Goal: Task Accomplishment & Management: Manage account settings

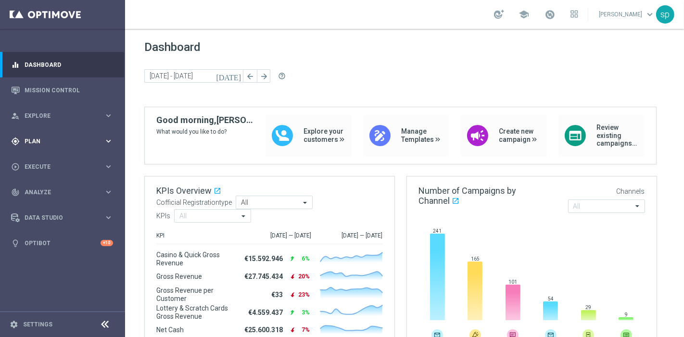
click at [37, 141] on span "Plan" at bounding box center [64, 141] width 79 height 6
click at [41, 192] on span "Templates" at bounding box center [59, 190] width 69 height 6
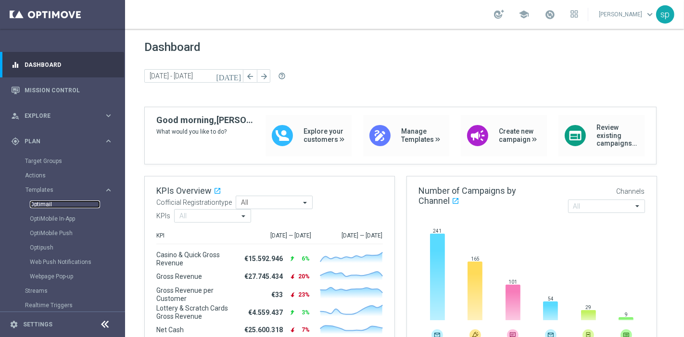
click at [45, 203] on link "Optimail" at bounding box center [65, 204] width 70 height 8
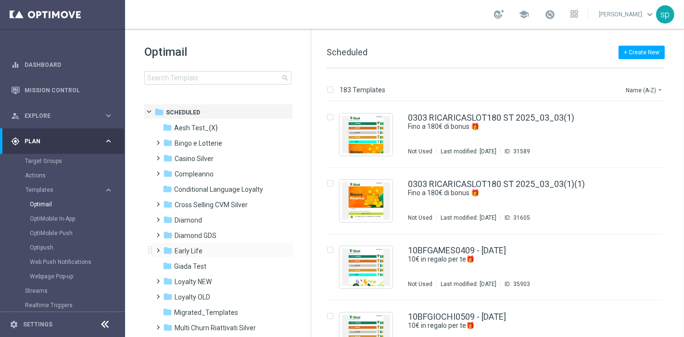
click at [158, 248] on span at bounding box center [156, 246] width 4 height 4
click at [202, 265] on span "Bonus Free w6" at bounding box center [206, 266] width 45 height 9
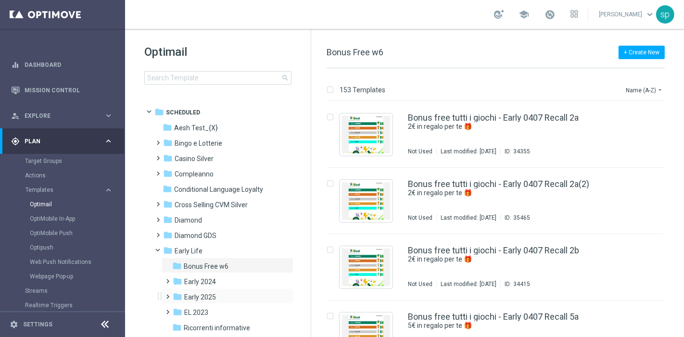
click at [165, 294] on span at bounding box center [166, 292] width 4 height 4
click at [222, 329] on span "Journey betting _V2" at bounding box center [225, 327] width 62 height 9
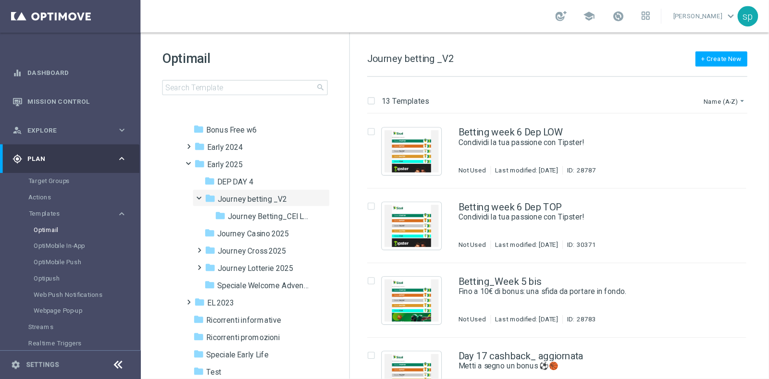
scroll to position [164, 0]
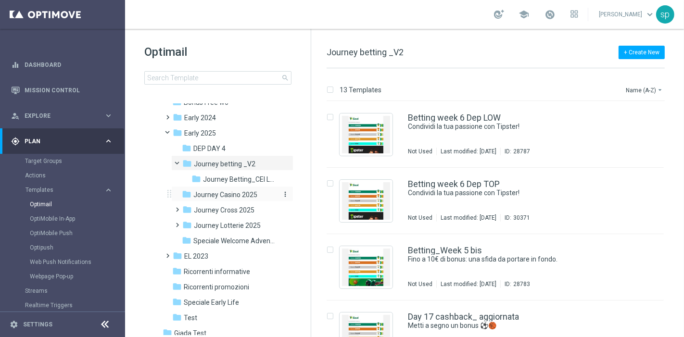
click at [221, 196] on span "Journey Casino 2025" at bounding box center [225, 194] width 64 height 9
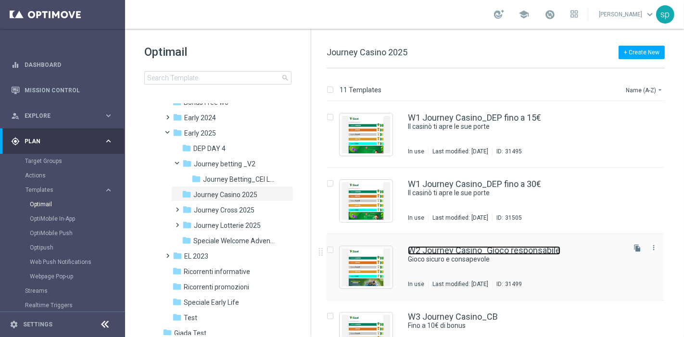
click at [492, 249] on link "W2 Journey Casino_Gioco responsabile" at bounding box center [484, 250] width 152 height 9
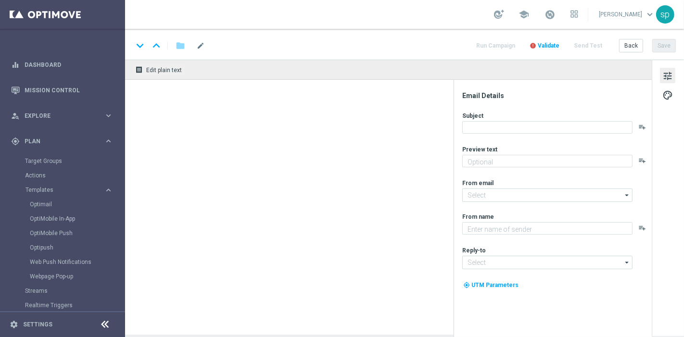
type textarea "Scopri le tante risorse a tua disposizione"
type input "[EMAIL_ADDRESS][DOMAIN_NAME]"
type textarea "Sisal"
type input "[EMAIL_ADDRESS][DOMAIN_NAME]"
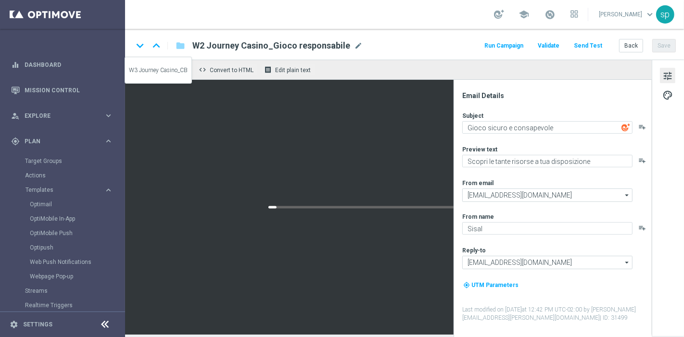
click at [140, 43] on icon "keyboard_arrow_down" at bounding box center [140, 45] width 14 height 14
type textarea "Scarica e scopri app Casinò e Slot"
type textarea "Fino a 10€ di bonus"
click at [140, 43] on icon "keyboard_arrow_down" at bounding box center [140, 45] width 14 height 14
type textarea "Fino a 10€ di bonus"
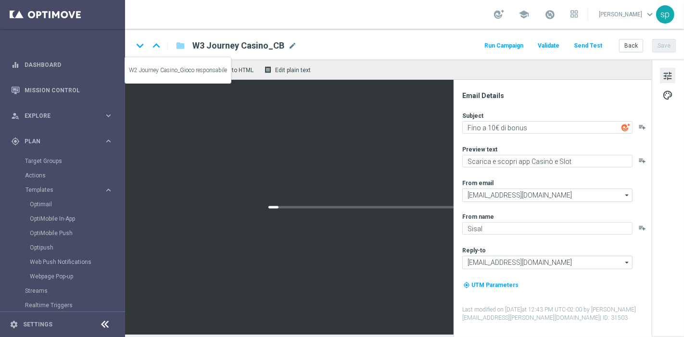
type textarea "Per te una nuova promo in esclusiva!"
click at [158, 44] on icon "keyboard_arrow_up" at bounding box center [156, 45] width 14 height 14
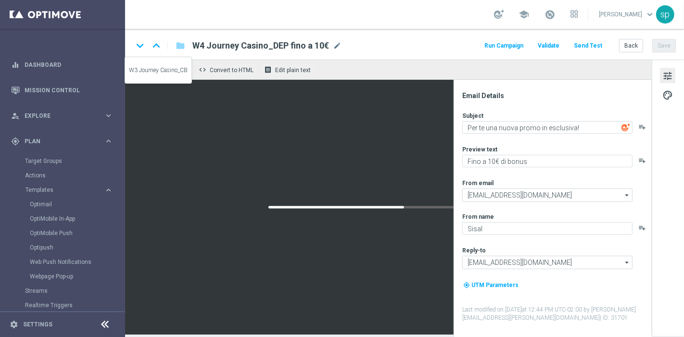
click at [158, 44] on icon "keyboard_arrow_up" at bounding box center [156, 45] width 14 height 14
type textarea "Scarica e scopri app Casinò e Slot"
type textarea "Fino a 10€ di bonus"
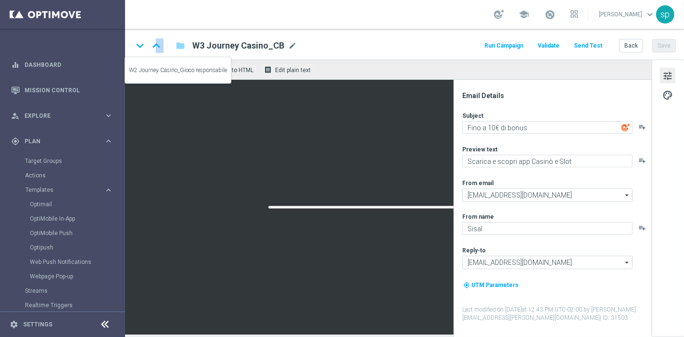
click at [158, 44] on icon "keyboard_arrow_up" at bounding box center [156, 45] width 14 height 14
type textarea "Scopri le tante risorse a tua disposizione"
type textarea "Gioco sicuro e consapevole"
click at [158, 44] on icon "keyboard_arrow_up" at bounding box center [156, 45] width 14 height 14
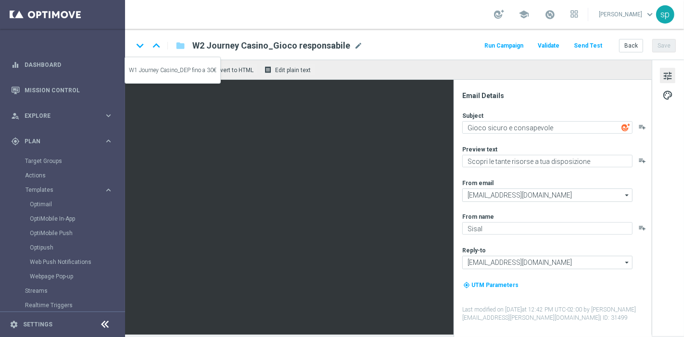
type textarea "Fino a 30€ di bonus"
type textarea "Il casinò ti apre le sue porte"
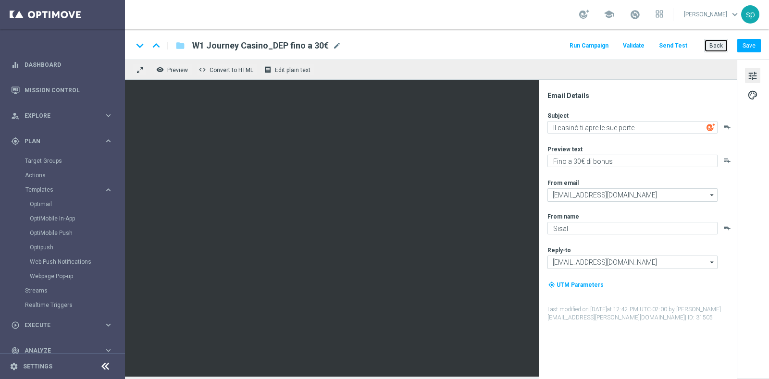
click at [683, 47] on button "Back" at bounding box center [716, 45] width 24 height 13
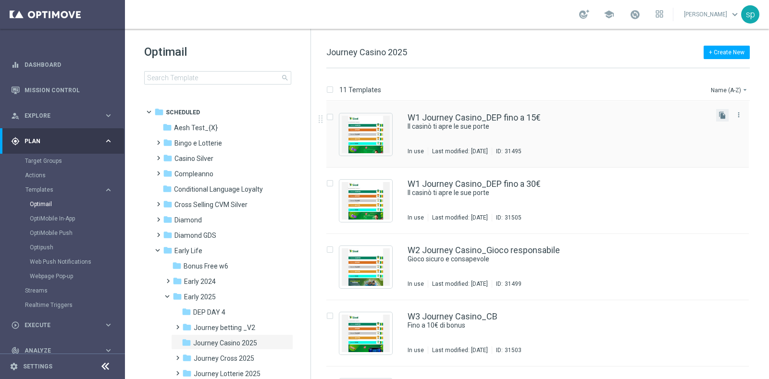
click at [683, 119] on button "file_copy" at bounding box center [722, 115] width 12 height 12
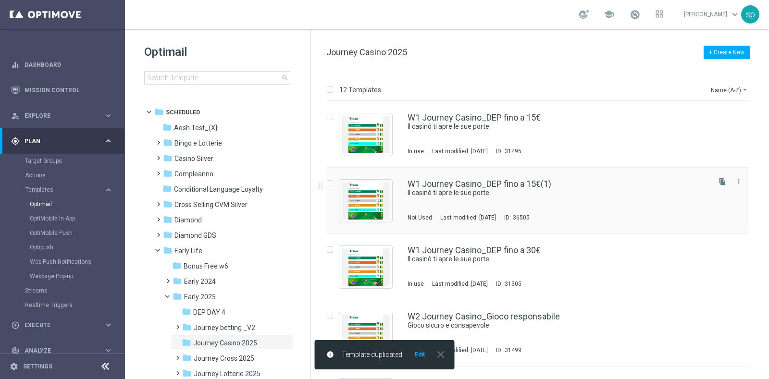
click at [556, 185] on div "W1 Journey Casino_DEP fino a 15€(1)" at bounding box center [558, 184] width 301 height 9
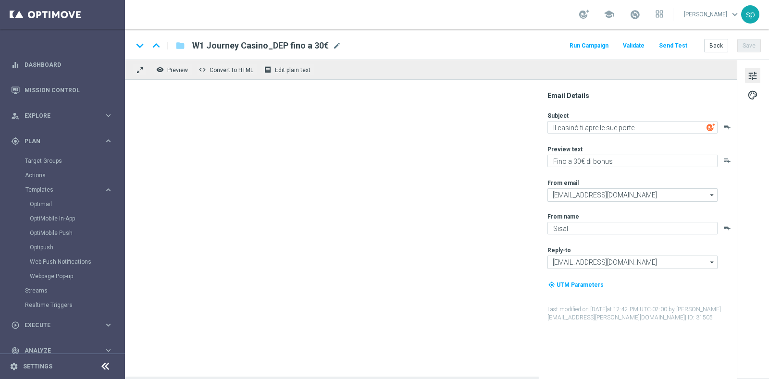
type input "W1 Journey Casino_DEP fino a 15€(1)"
type textarea "Fino a 15€ di bonus"
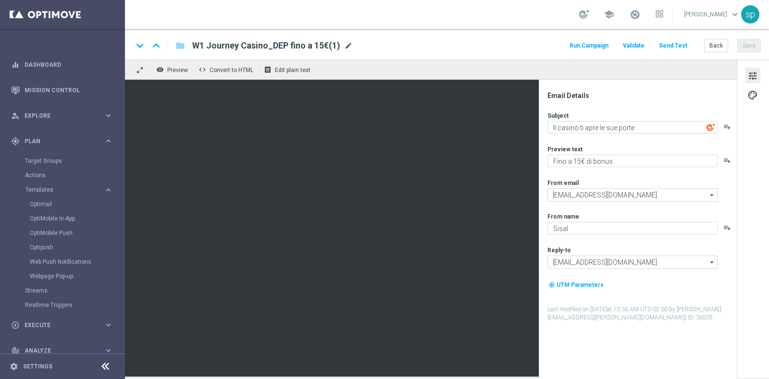
click at [347, 45] on span "mode_edit" at bounding box center [348, 45] width 9 height 9
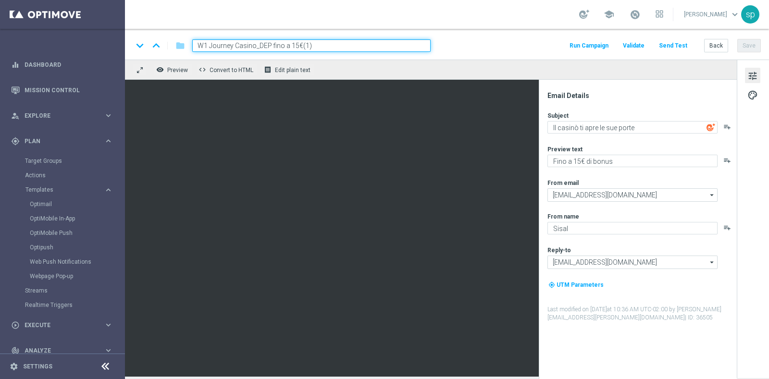
click at [305, 47] on input "W1 Journey Casino_DEP fino a 15€(1)" at bounding box center [311, 45] width 238 height 12
click at [469, 46] on div "keyboard_arrow_down keyboard_arrow_up folder W1 Journey Casino_DEP fino a 15€(c…" at bounding box center [447, 45] width 628 height 12
click at [683, 44] on button "Save" at bounding box center [749, 45] width 24 height 13
click at [683, 90] on span "palette" at bounding box center [752, 95] width 11 height 12
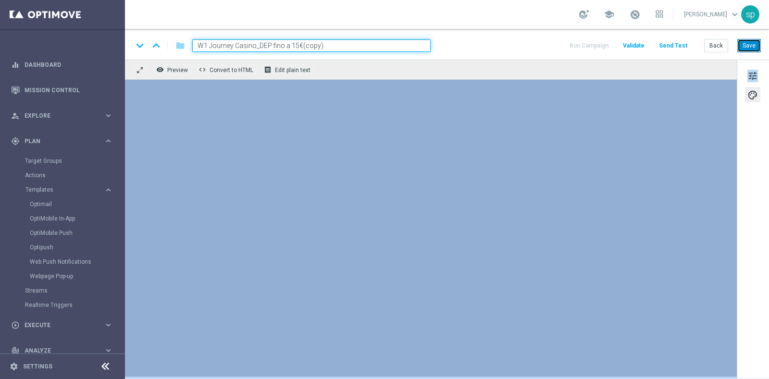
click at [683, 49] on button "Save" at bounding box center [749, 45] width 24 height 13
click at [683, 42] on button "Save" at bounding box center [749, 45] width 24 height 13
click at [683, 40] on button "Save" at bounding box center [749, 45] width 24 height 13
click at [493, 0] on div "school sara parisi keyboard_arrow_down sp" at bounding box center [447, 14] width 644 height 29
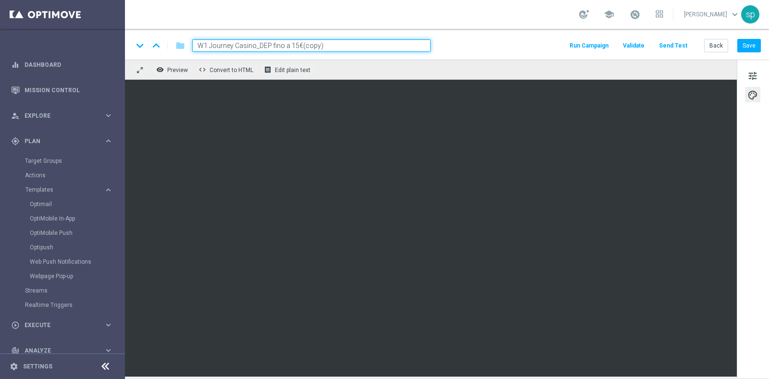
click at [301, 45] on input "W1 Journey Casino_DEP fino a 15€(copy)" at bounding box center [311, 45] width 238 height 12
click at [471, 46] on div "keyboard_arrow_down keyboard_arrow_up folder W1 Journey Casino_DEP fino a 15€ (…" at bounding box center [447, 45] width 628 height 12
click at [683, 47] on button "Save" at bounding box center [749, 45] width 24 height 13
click at [321, 47] on input "W1 Journey Casino_DEP fino a 15€ (copy)" at bounding box center [311, 45] width 238 height 12
click at [317, 43] on input "W1 Journey Casino_DEP fino a 15€ (copy)" at bounding box center [311, 45] width 238 height 12
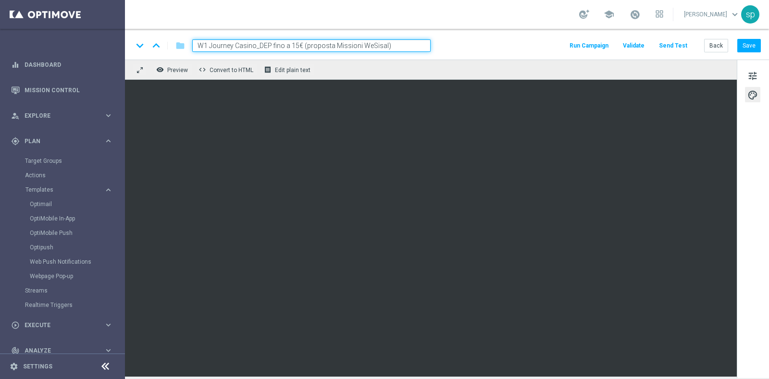
type input "W1 Journey Casino_DEP fino a 15€ (proposta Missioni WeSisal)"
click at [485, 50] on div "keyboard_arrow_down keyboard_arrow_up folder W1 Journey Casino_DEP fino a 15€ (…" at bounding box center [447, 45] width 628 height 12
click at [683, 45] on button "Save" at bounding box center [749, 45] width 24 height 13
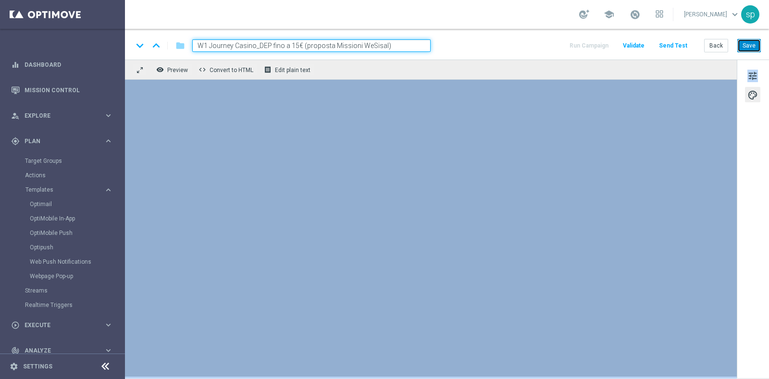
click at [683, 41] on button "Save" at bounding box center [749, 45] width 24 height 13
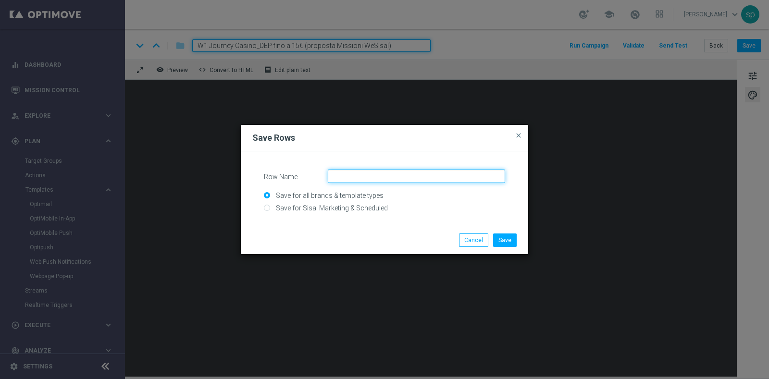
click at [380, 176] on input "Row Name" at bounding box center [416, 176] width 177 height 13
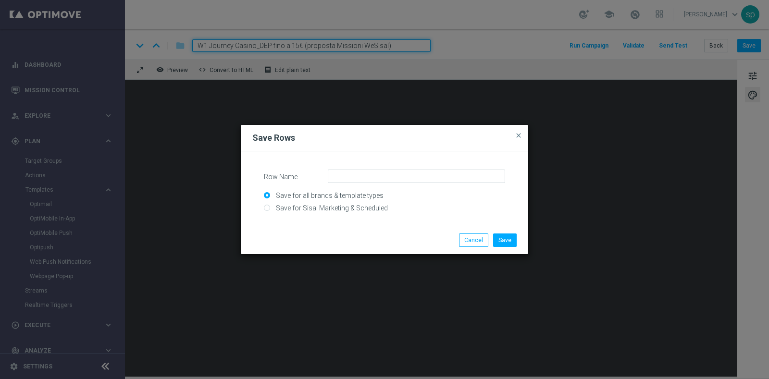
click at [362, 204] on input "Save for all brands & template types" at bounding box center [384, 199] width 241 height 13
click at [272, 206] on input "Save for Sisal Marketing & Scheduled" at bounding box center [384, 211] width 241 height 13
radio input "true"
click at [272, 206] on input "Save for Sisal Marketing & Scheduled" at bounding box center [384, 211] width 241 height 13
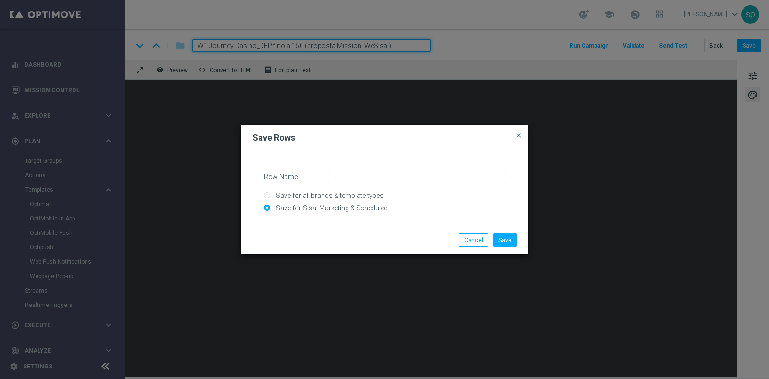
click at [360, 194] on input "Save for all brands & template types" at bounding box center [384, 199] width 241 height 13
radio input "true"
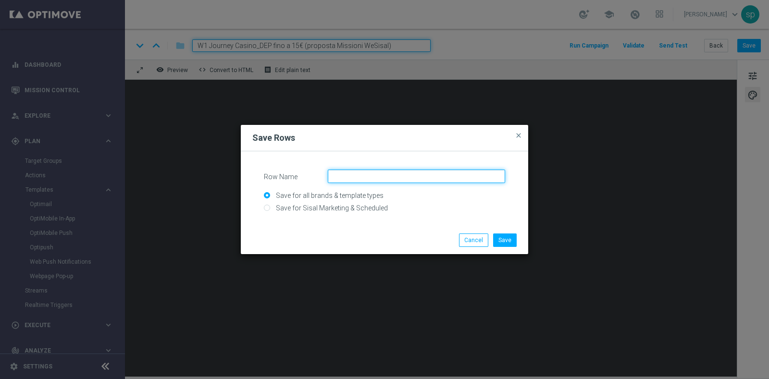
click at [366, 170] on input "Row Name" at bounding box center [416, 176] width 177 height 13
type input "testo missioni 2"
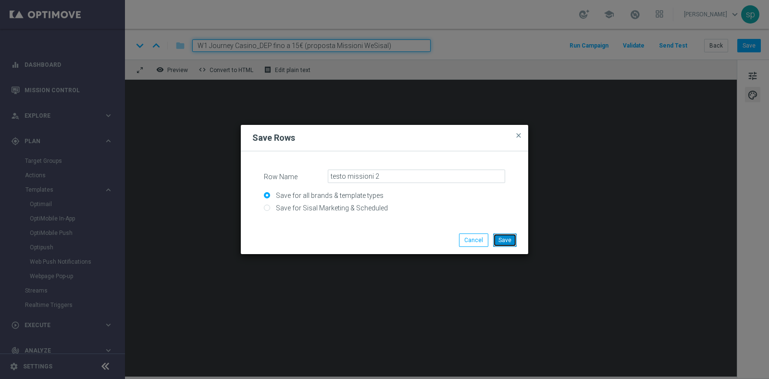
click at [512, 242] on button "Save" at bounding box center [505, 240] width 24 height 13
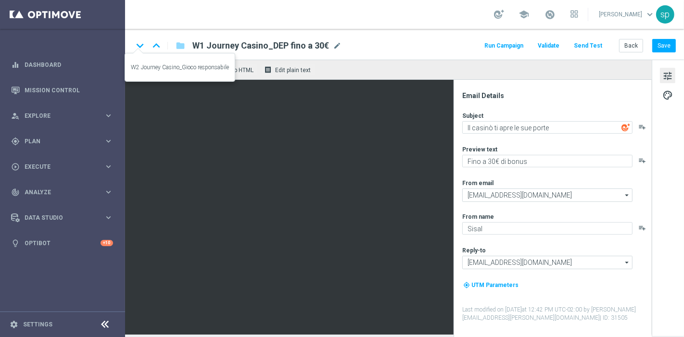
click at [143, 46] on icon "keyboard_arrow_down" at bounding box center [140, 45] width 14 height 14
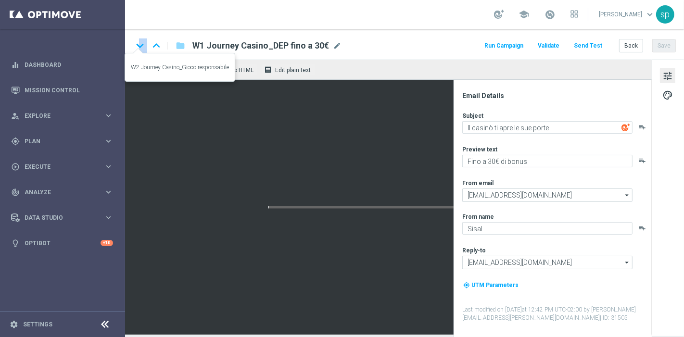
type textarea "Gioco sicuro e consapevole"
type textarea "Scopri le tante risorse a tua disposizione"
click at [156, 45] on icon "keyboard_arrow_up" at bounding box center [156, 45] width 14 height 14
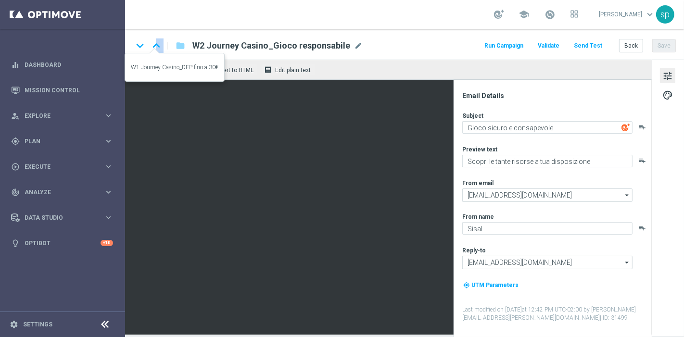
click at [156, 45] on icon "keyboard_arrow_up" at bounding box center [156, 45] width 14 height 14
type textarea "Il casinò ti apre le sue porte"
click at [156, 45] on icon "keyboard_arrow_up" at bounding box center [156, 45] width 14 height 14
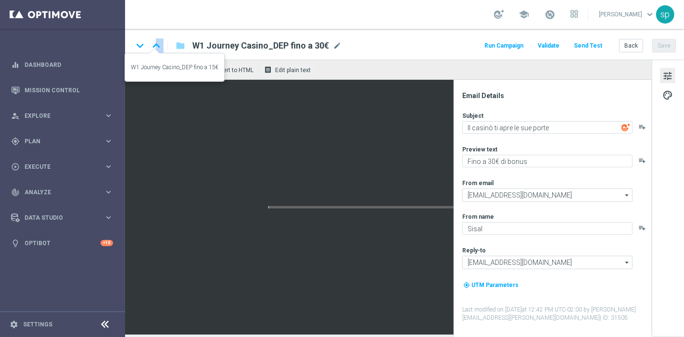
click at [156, 45] on icon "keyboard_arrow_up" at bounding box center [156, 45] width 14 height 14
click at [136, 46] on icon "keyboard_arrow_down" at bounding box center [140, 45] width 14 height 14
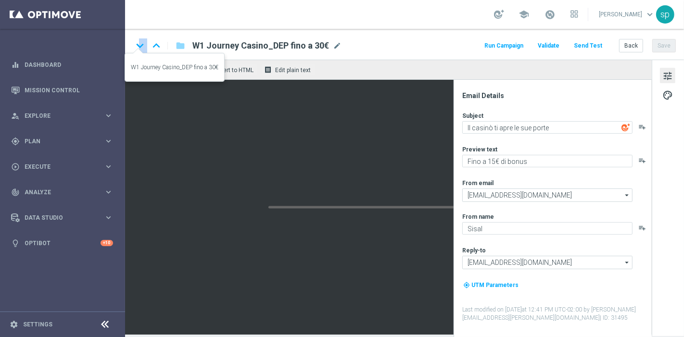
type textarea "Fino a 30€ di bonus"
click at [136, 46] on icon "keyboard_arrow_down" at bounding box center [140, 45] width 14 height 14
type textarea "Gioco sicuro e consapevole"
type textarea "Scopri le tante risorse a tua disposizione"
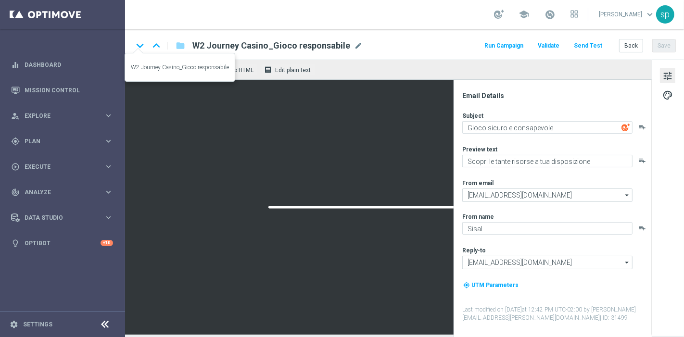
click at [136, 46] on icon "keyboard_arrow_down" at bounding box center [140, 45] width 14 height 14
type textarea "Fino a 10€ di bonus"
type textarea "Scarica e scopri app Casinò e Slot"
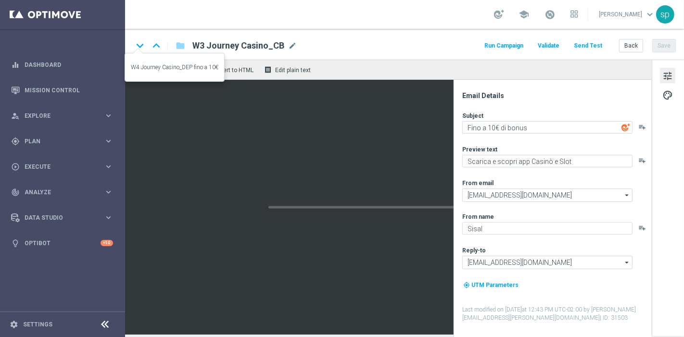
click at [136, 46] on icon "keyboard_arrow_down" at bounding box center [140, 45] width 14 height 14
type textarea "Per te una nuova promo in esclusiva!"
click at [136, 46] on icon "keyboard_arrow_down" at bounding box center [140, 45] width 14 height 14
type textarea "Fino a 15€ di bonus"
click at [138, 43] on icon "keyboard_arrow_down" at bounding box center [140, 45] width 14 height 14
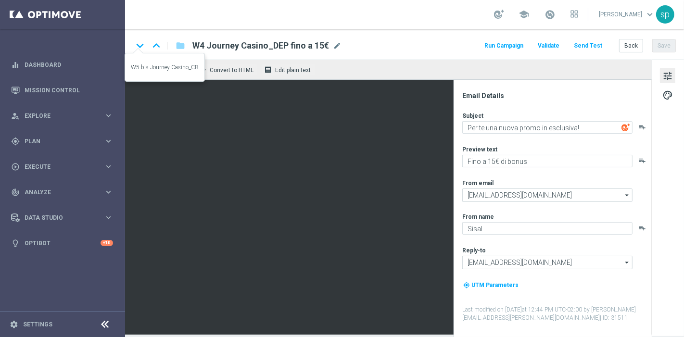
type textarea "Il nostro casinò è una garanzia"
type textarea "Fino a 10€ di bonus"
click at [138, 43] on icon "keyboard_arrow_down" at bounding box center [140, 45] width 14 height 14
click at [136, 42] on icon "keyboard_arrow_down" at bounding box center [140, 45] width 14 height 14
type textarea "Per te una nuova promo in esclusiva!"
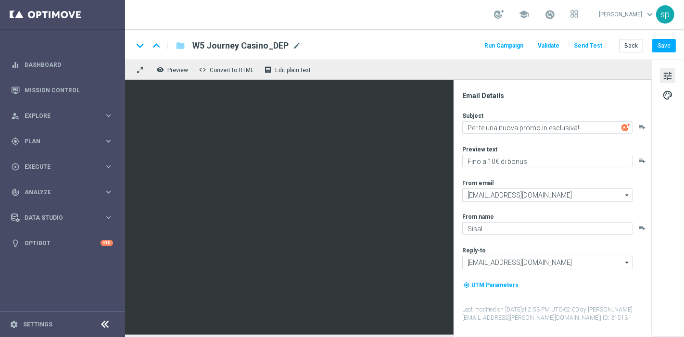
click at [683, 140] on div "tune palette" at bounding box center [667, 198] width 32 height 276
drag, startPoint x: 677, startPoint y: 199, endPoint x: 558, endPoint y: 244, distance: 127.9
click at [680, 275] on div "tune palette" at bounding box center [667, 198] width 32 height 276
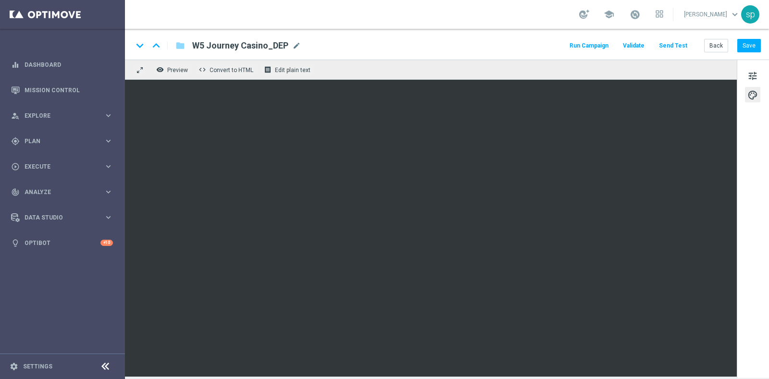
click at [477, 43] on div "keyboard_arrow_down keyboard_arrow_up folder W5 Journey Casino_DEP W5 Journey C…" at bounding box center [447, 45] width 628 height 12
click at [512, 42] on div "keyboard_arrow_down keyboard_arrow_up folder W5 Journey Casino_DEP W5 Journey C…" at bounding box center [447, 45] width 628 height 12
click at [156, 44] on icon "keyboard_arrow_up" at bounding box center [156, 45] width 14 height 14
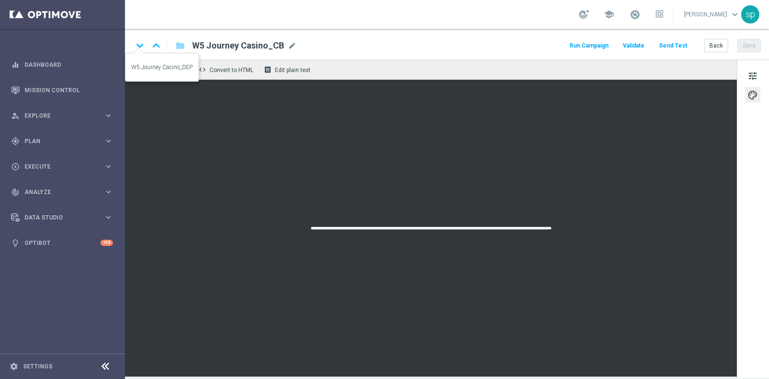
click at [139, 44] on icon "keyboard_arrow_down" at bounding box center [140, 45] width 14 height 14
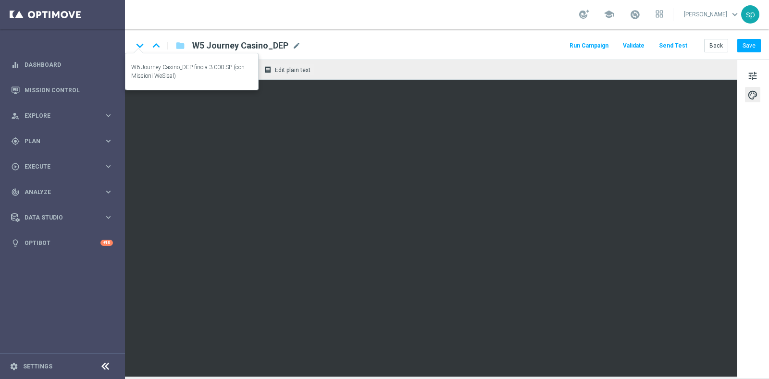
click at [140, 46] on icon "keyboard_arrow_down" at bounding box center [140, 45] width 14 height 14
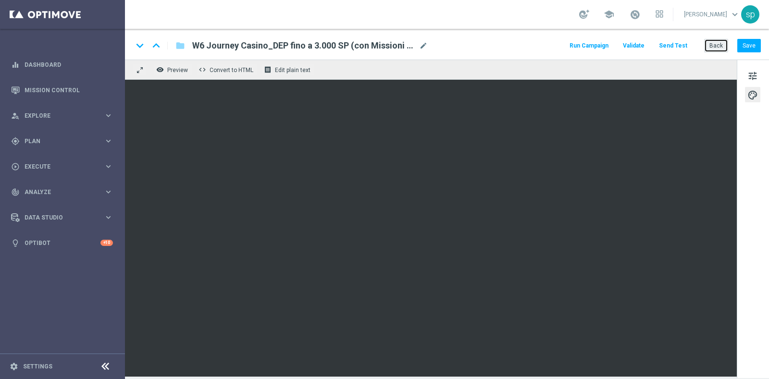
click at [683, 41] on button "Back" at bounding box center [716, 45] width 24 height 13
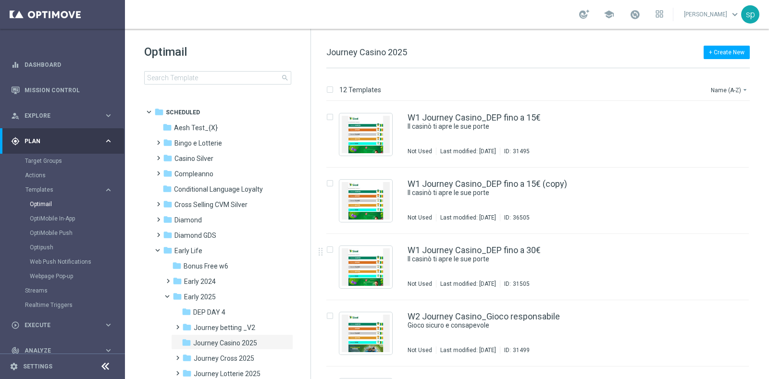
drag, startPoint x: 766, startPoint y: 181, endPoint x: 769, endPoint y: 203, distance: 22.3
click at [683, 203] on div "12 Templates Name (A-Z) arrow_drop_down Drag here to set row groups Drag here t…" at bounding box center [540, 223] width 458 height 311
drag, startPoint x: 767, startPoint y: 193, endPoint x: 769, endPoint y: 225, distance: 31.8
click at [683, 225] on div "12 Templates Name (A-Z) arrow_drop_down Drag here to set row groups Drag here t…" at bounding box center [540, 223] width 458 height 311
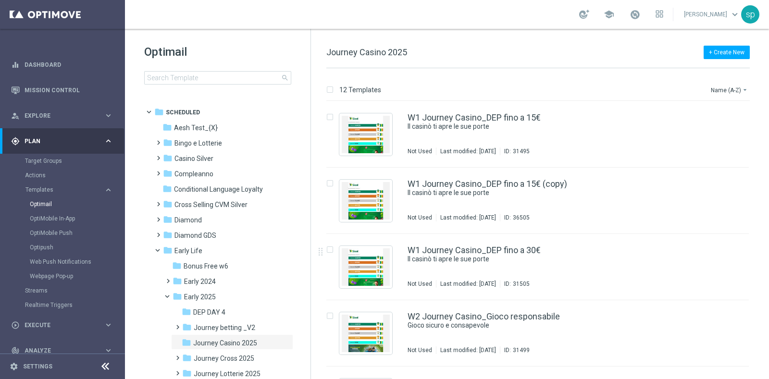
click at [683, 231] on div "12 Templates Name (A-Z) arrow_drop_down Drag here to set row groups Drag here t…" at bounding box center [540, 223] width 458 height 311
click at [683, 240] on div "12 Templates Name (A-Z) arrow_drop_down Drag here to set row groups Drag here t…" at bounding box center [540, 223] width 458 height 311
click at [683, 241] on div "insert_drive_file W1 Journey Casino_DEP fino a 30€ Il casinò ti apre le sue por…" at bounding box center [542, 267] width 450 height 66
drag, startPoint x: 765, startPoint y: 195, endPoint x: 767, endPoint y: 238, distance: 42.8
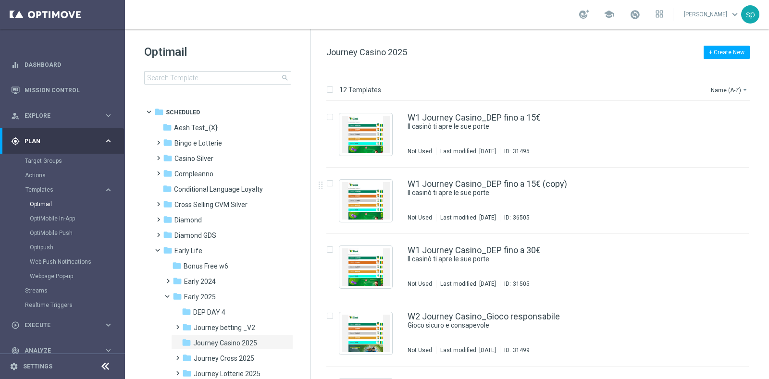
click at [683, 238] on div "insert_drive_file W1 Journey Casino_DEP fino a 15€ Il casinò ti apre le sue por…" at bounding box center [542, 240] width 450 height 278
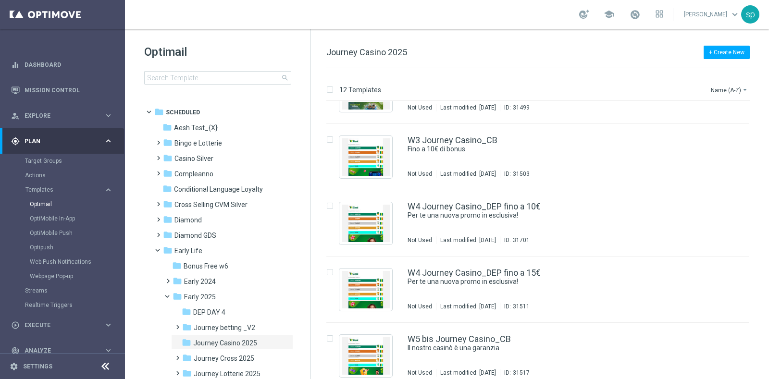
scroll to position [507, 0]
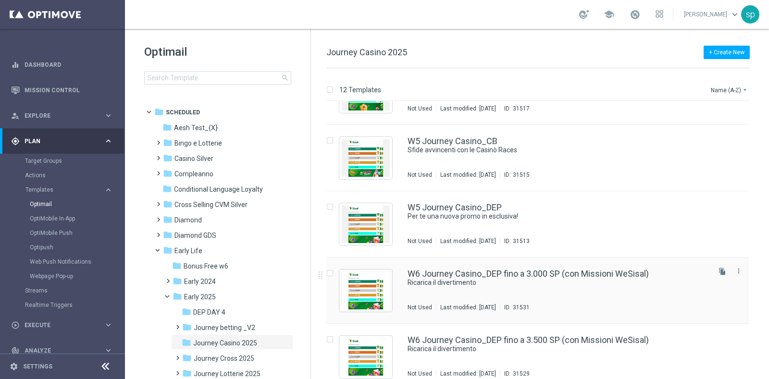
click at [618, 267] on div "W6 Journey Casino_DEP fino a 3.000 SP (con Missioni WeSisal) Ricarica il divert…" at bounding box center [537, 291] width 423 height 66
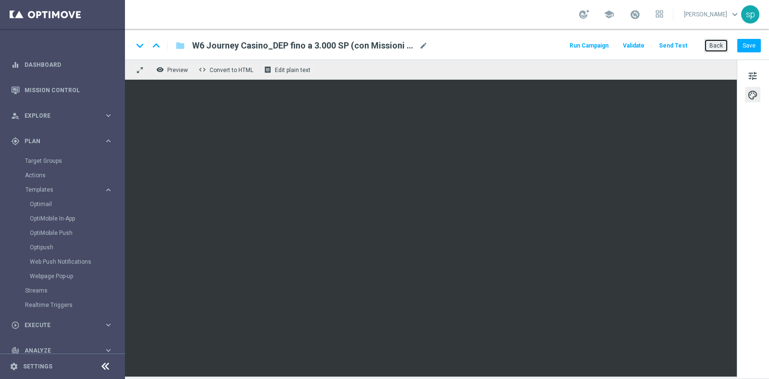
click at [683, 47] on button "Back" at bounding box center [716, 45] width 24 height 13
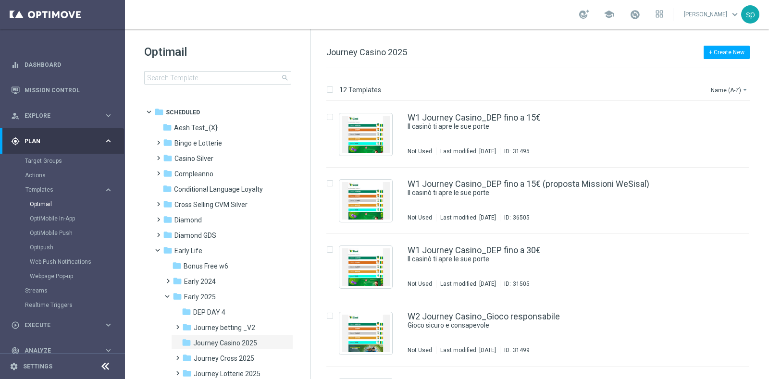
click at [306, 206] on tree-viewport "folder Scheduled more_vert folder Aesh Test_{X} more_vert" at bounding box center [226, 240] width 166 height 273
click at [247, 330] on span "Journey betting _V2" at bounding box center [225, 327] width 62 height 9
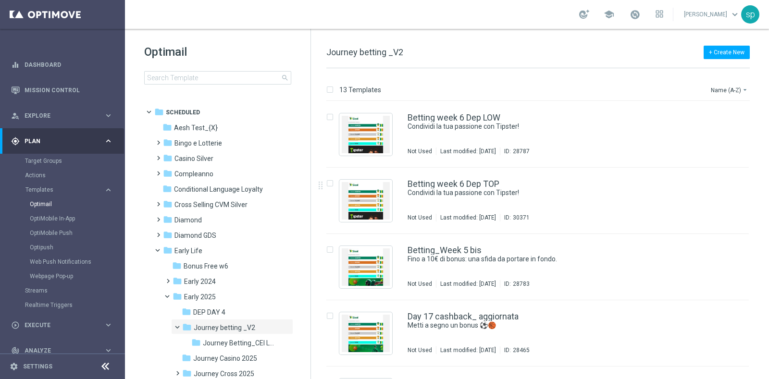
drag, startPoint x: 767, startPoint y: 181, endPoint x: 764, endPoint y: 197, distance: 16.6
click at [683, 197] on div "13 Templates Name (A-Z) arrow_drop_down Drag here to set row groups Drag here t…" at bounding box center [540, 223] width 458 height 311
click at [683, 182] on div "13 Templates Name (A-Z) arrow_drop_down Drag here to set row groups Drag here t…" at bounding box center [540, 223] width 458 height 311
drag, startPoint x: 767, startPoint y: 188, endPoint x: 766, endPoint y: 196, distance: 7.3
click at [683, 196] on div "13 Templates Name (A-Z) arrow_drop_down Drag here to set row groups Drag here t…" at bounding box center [540, 223] width 458 height 311
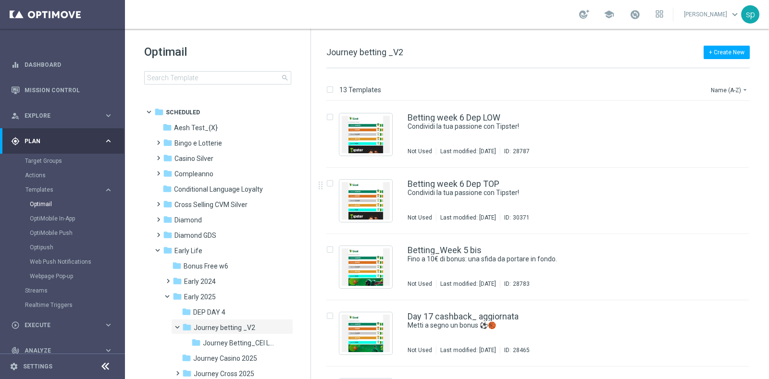
drag, startPoint x: 764, startPoint y: 184, endPoint x: 768, endPoint y: 207, distance: 23.3
click at [683, 207] on div "13 Templates Name (A-Z) arrow_drop_down Drag here to set row groups Drag here t…" at bounding box center [540, 223] width 458 height 311
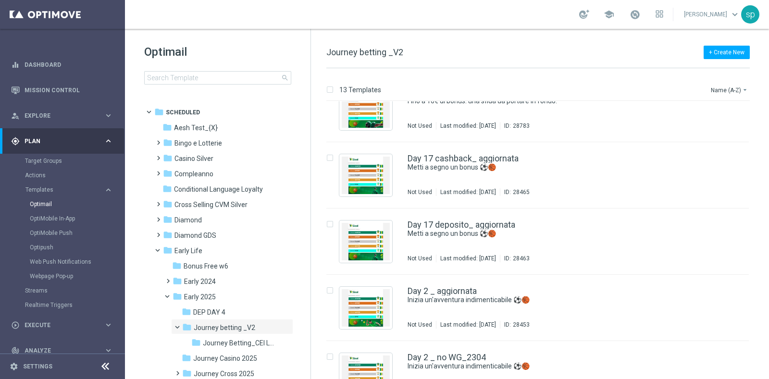
scroll to position [216, 0]
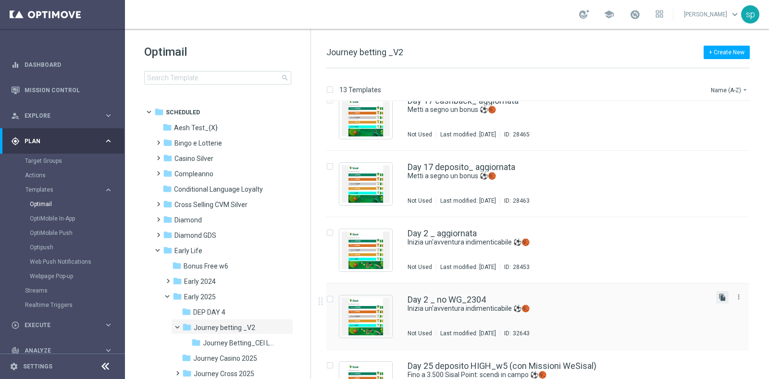
click at [683, 297] on icon "file_copy" at bounding box center [723, 298] width 8 height 8
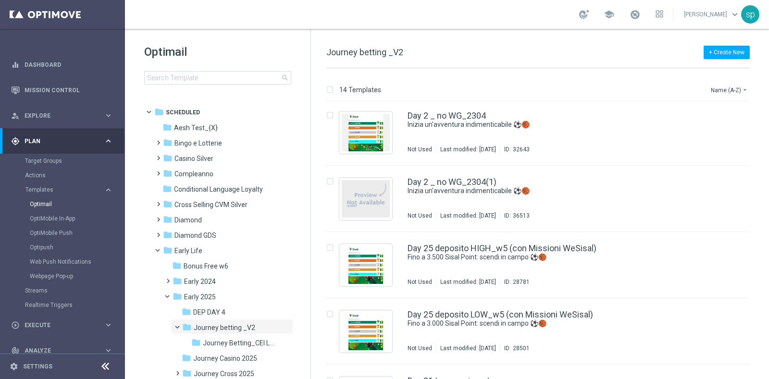
scroll to position [418, 0]
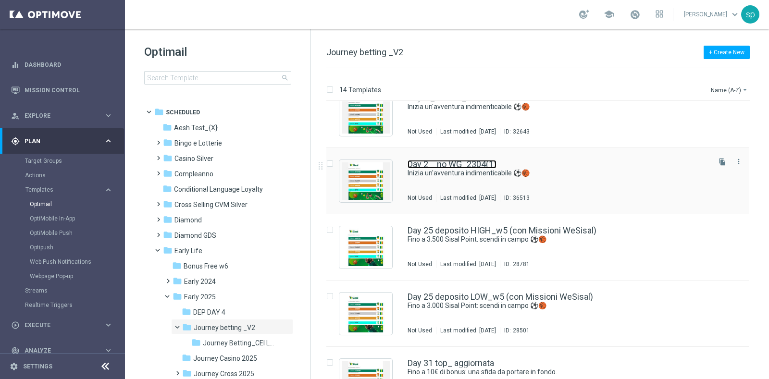
click at [478, 163] on link "Day 2 _ no WG_2304(1)" at bounding box center [452, 164] width 89 height 9
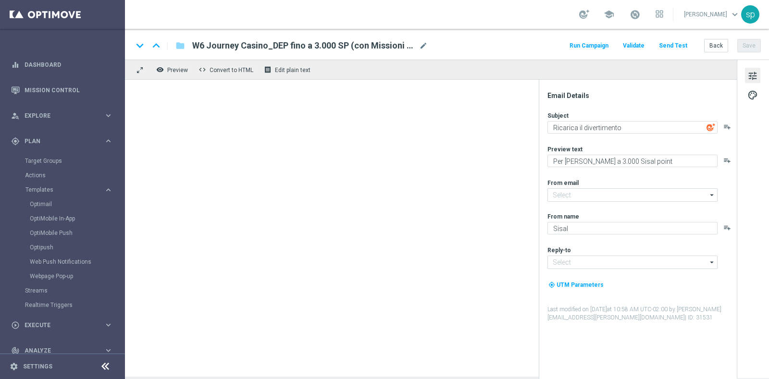
type input "[EMAIL_ADDRESS][DOMAIN_NAME]"
type input "Day 2 _ no WG_2304(1)"
type textarea "Inizia un'avventura indimenticabile ⚽️🏀"
type textarea "Per te fino a 15€ di bonus con una promo esclusiva"
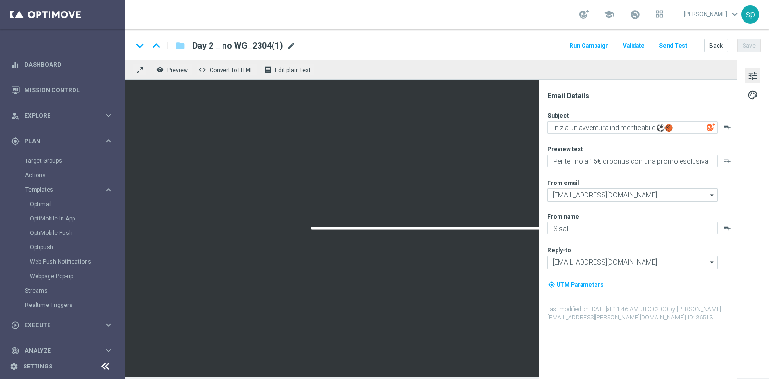
click at [292, 44] on span "mode_edit" at bounding box center [291, 45] width 9 height 9
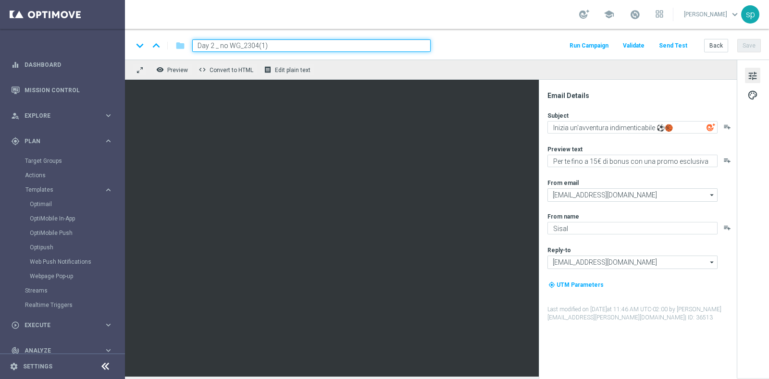
click at [264, 49] on input "Day 2 _ no WG_2304(1)" at bounding box center [311, 45] width 238 height 12
click at [472, 34] on div "keyboard_arrow_down keyboard_arrow_up folder Day 2 _ no WG_2304(proposts Missio…" at bounding box center [447, 44] width 644 height 31
click at [485, 44] on div "keyboard_arrow_down keyboard_arrow_up folder Day 2 _ no WG_2304(proposts Missio…" at bounding box center [447, 45] width 628 height 12
click at [683, 45] on button "Save" at bounding box center [749, 45] width 24 height 13
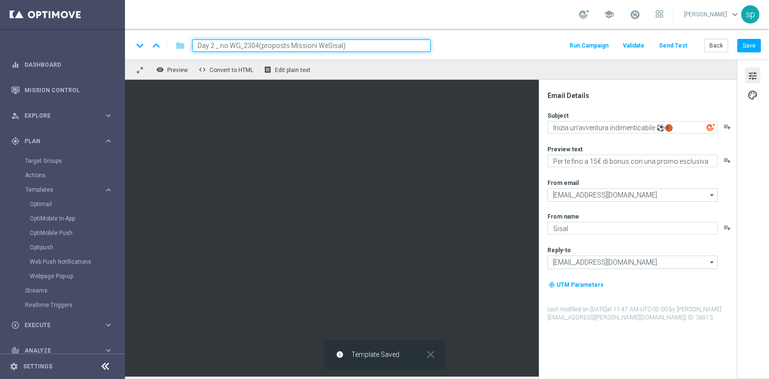
click at [287, 47] on input "Day 2 _ no WG_2304(proposts Missioni WeSisal)" at bounding box center [311, 45] width 238 height 12
type input "Day 2 _ no WG_2304(proposta Missioni WeSisal)"
click at [460, 43] on div "keyboard_arrow_down keyboard_arrow_up folder Day 2 _ no WG_2304(proposta Missio…" at bounding box center [447, 45] width 628 height 12
click at [683, 99] on span "palette" at bounding box center [752, 95] width 11 height 12
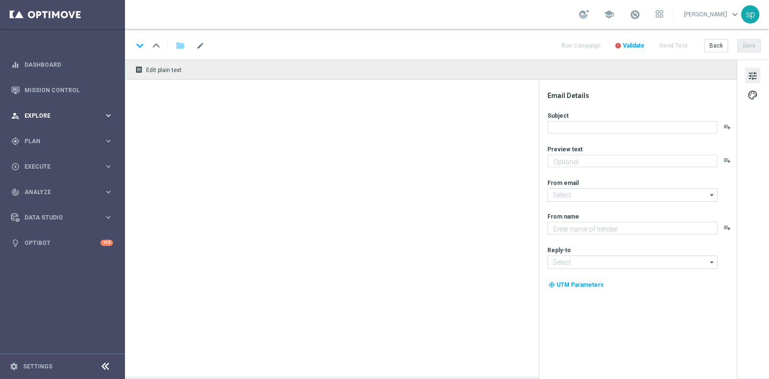
type textarea "Per [PERSON_NAME] a 3.000 Sisal point"
type textarea "Sisal"
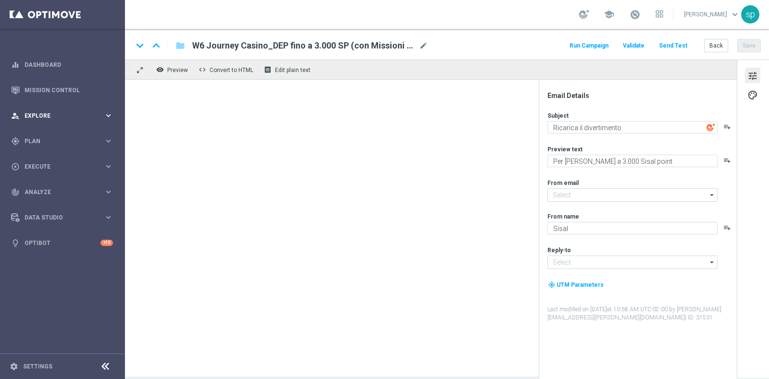
type input "[EMAIL_ADDRESS][DOMAIN_NAME]"
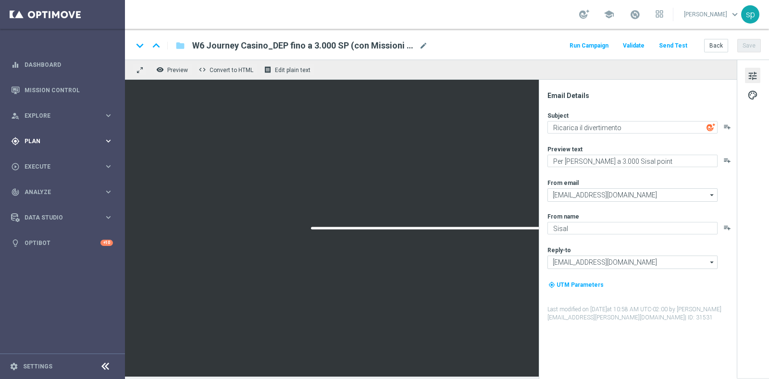
click at [25, 140] on span "Plan" at bounding box center [64, 141] width 79 height 6
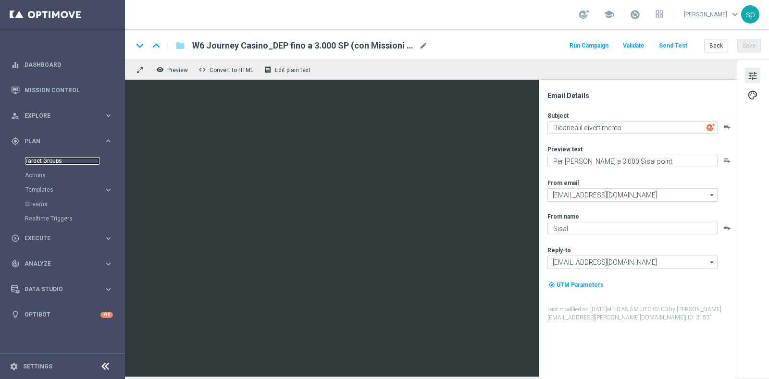
click at [37, 161] on link "Target Groups" at bounding box center [62, 161] width 75 height 8
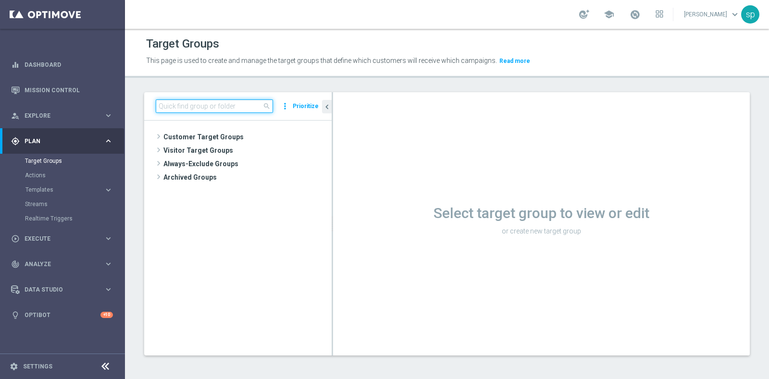
click at [218, 103] on input at bounding box center [214, 105] width 117 height 13
paste input "BF Retention 19.09 10"
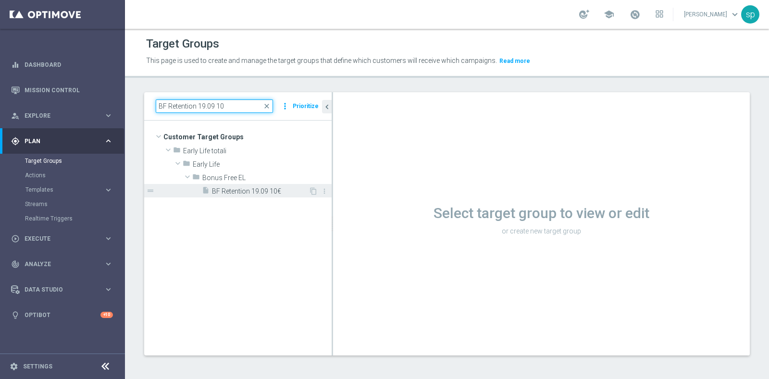
type input "BF Retention 19.09 10"
click at [248, 191] on span "BF Retention 19.09 10€" at bounding box center [260, 191] width 97 height 8
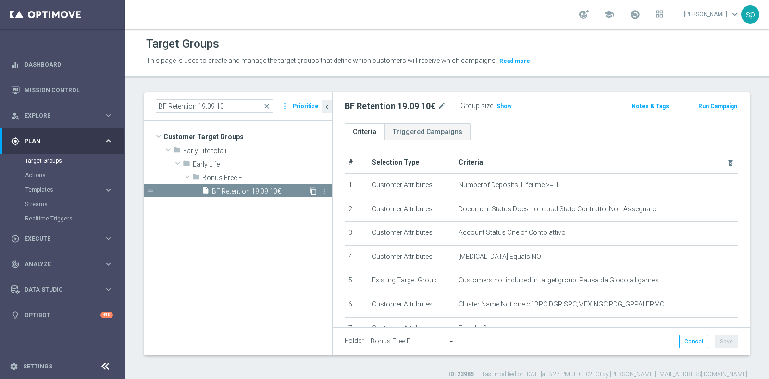
click at [315, 192] on icon "content_copy" at bounding box center [314, 191] width 8 height 8
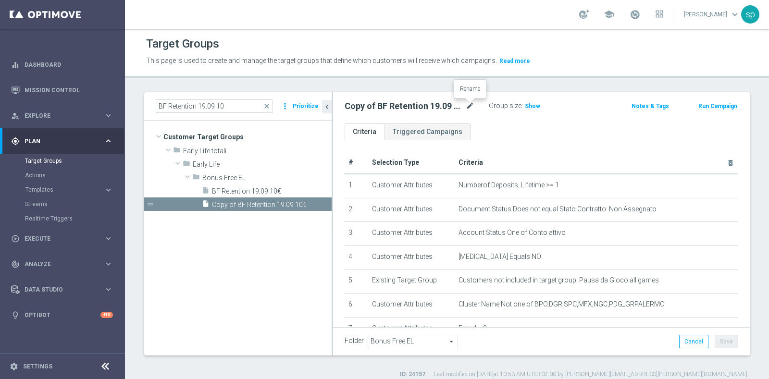
click at [474, 103] on icon "mode_edit" at bounding box center [470, 106] width 9 height 12
click at [418, 107] on input "Copy of BF Retention 19.09 10€" at bounding box center [410, 106] width 130 height 13
drag, startPoint x: 372, startPoint y: 104, endPoint x: 346, endPoint y: 111, distance: 26.8
click at [346, 111] on input "Copy of BF Retention 26.09 10€" at bounding box center [410, 106] width 130 height 13
type input "BF Retention 26.09 10€"
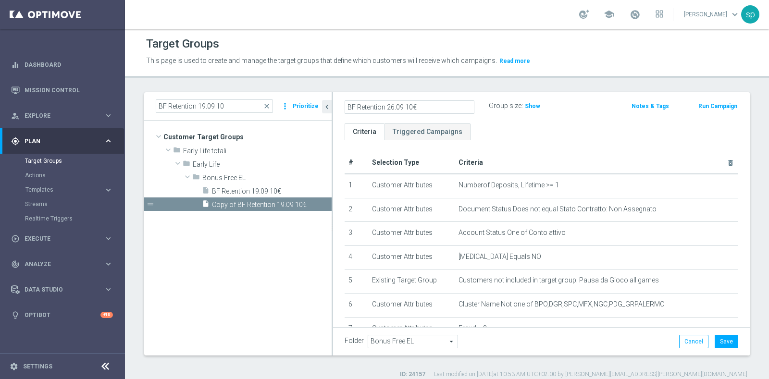
click at [601, 143] on div "# Selection Type Criteria delete_forever 1 Customer Attributes Numberof Deposit…" at bounding box center [541, 343] width 417 height 406
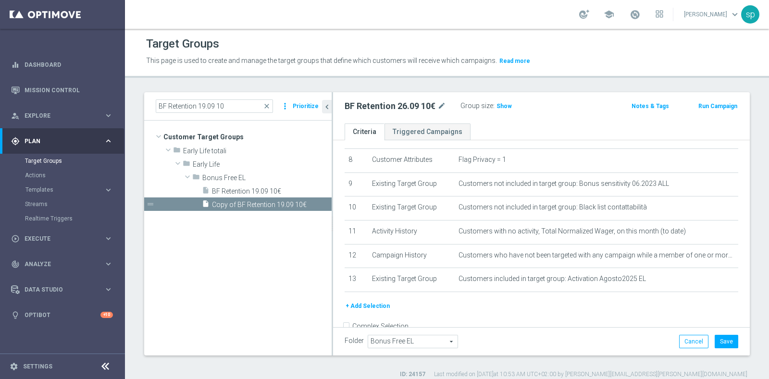
scroll to position [204, 0]
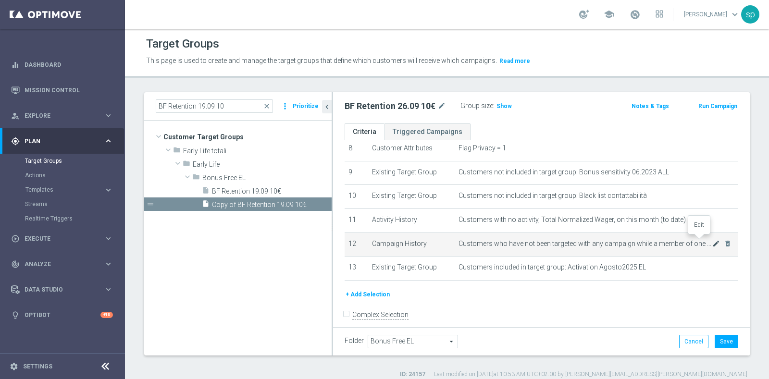
click at [712, 241] on icon "mode_edit" at bounding box center [716, 244] width 8 height 8
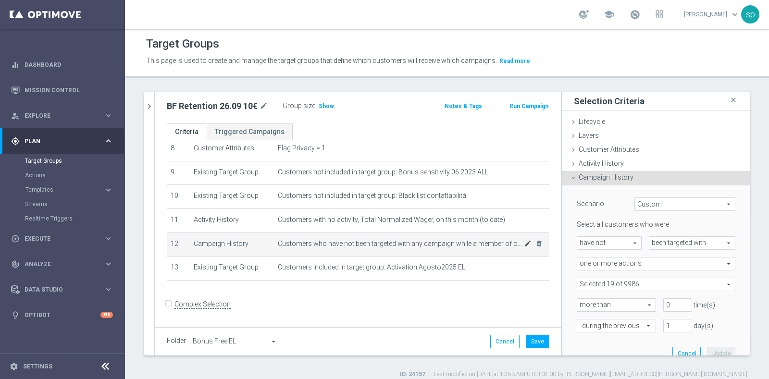
scroll to position [197, 0]
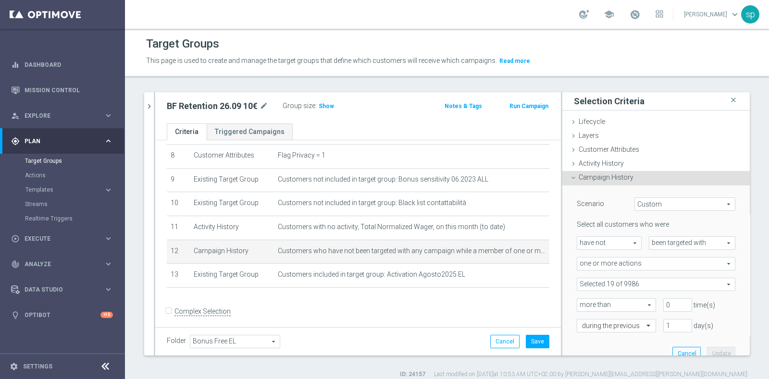
click at [709, 261] on span "one or more actions" at bounding box center [656, 264] width 158 height 12
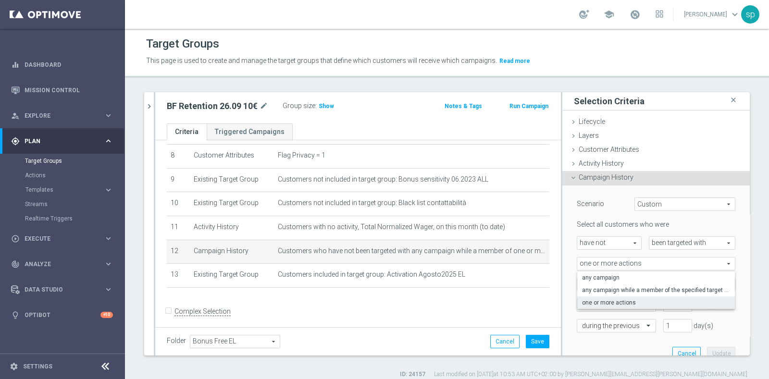
click at [723, 254] on div "Scenario Custom Custom arrow_drop_down search Select all customers who were hav…" at bounding box center [656, 277] width 173 height 182
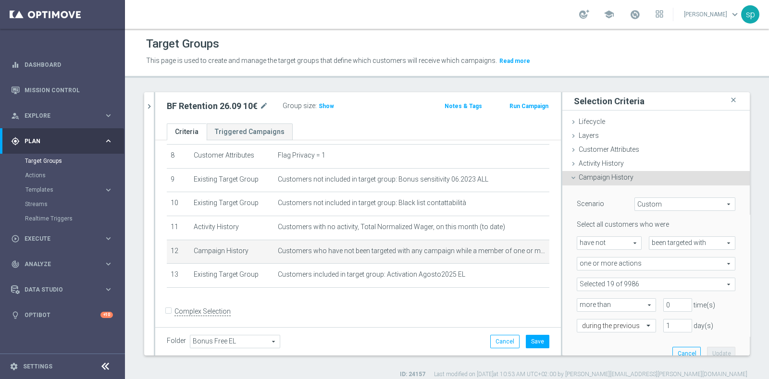
click at [666, 283] on span at bounding box center [656, 284] width 158 height 12
click at [581, 302] on input "Show Selected" at bounding box center [584, 305] width 6 height 6
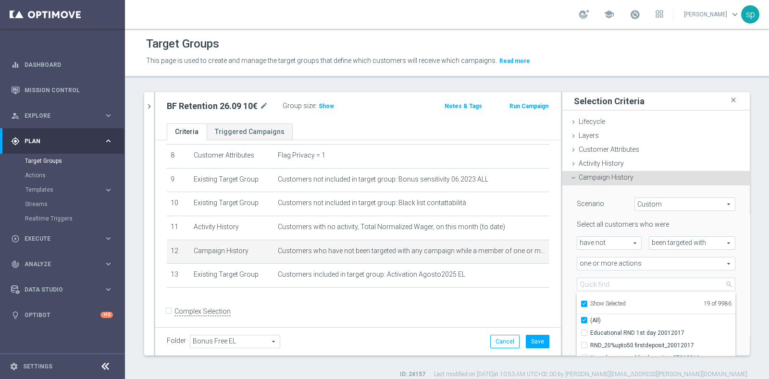
checkbox input "true"
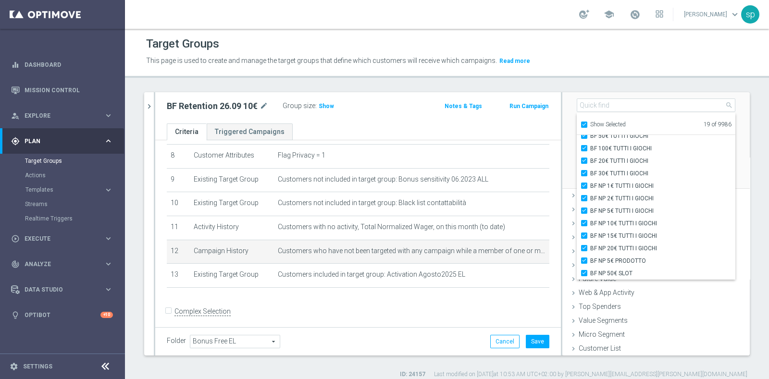
click at [727, 160] on div "Scenario Custom Custom arrow_drop_down search Select all customers who were hav…" at bounding box center [655, 97] width 187 height 183
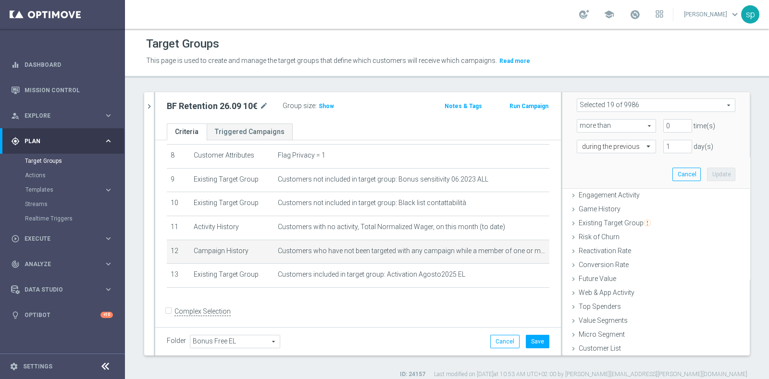
click at [603, 102] on span at bounding box center [656, 105] width 158 height 12
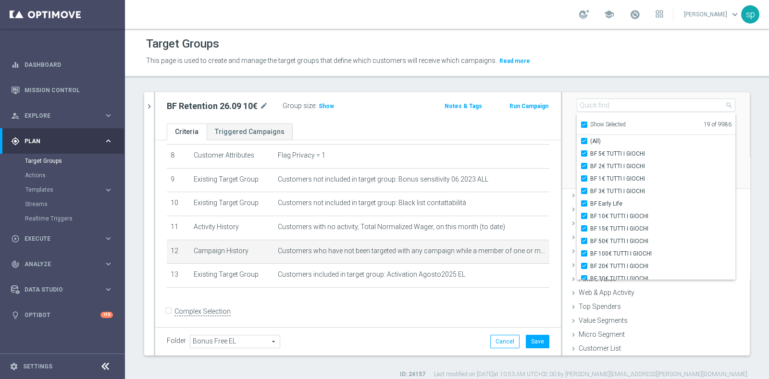
click at [581, 123] on input "Show Selected" at bounding box center [584, 126] width 6 height 6
checkbox input "false"
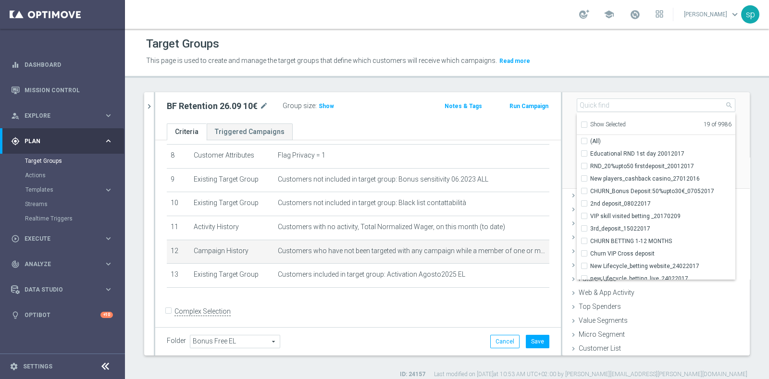
scroll to position [0, 0]
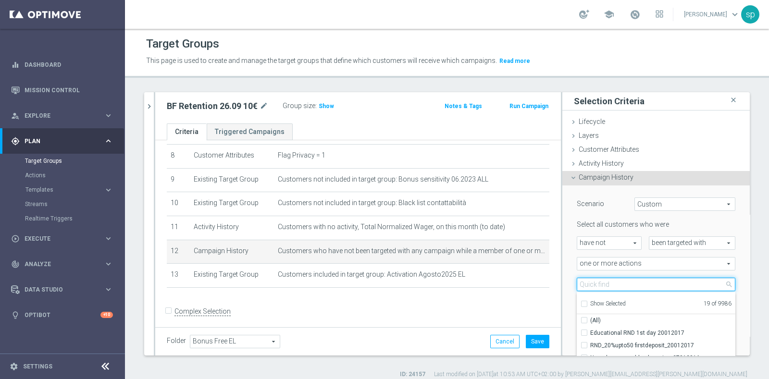
click at [612, 283] on input "search" at bounding box center [656, 284] width 159 height 13
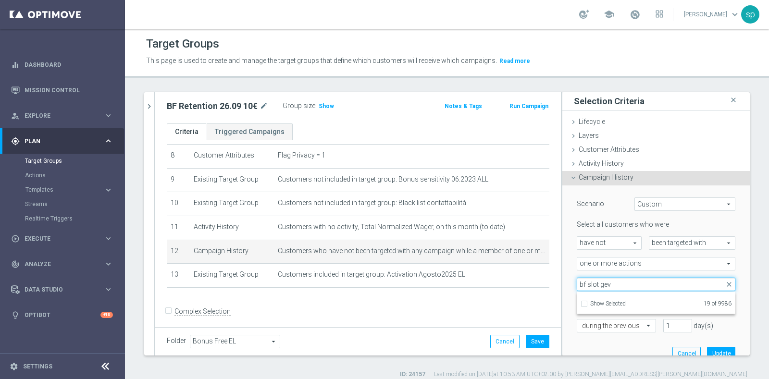
click at [596, 283] on input "bf slot gev" at bounding box center [656, 284] width 159 height 13
click at [591, 282] on input "bf slot gev" at bounding box center [656, 284] width 159 height 13
click at [626, 282] on input "bf slot gev" at bounding box center [656, 284] width 159 height 13
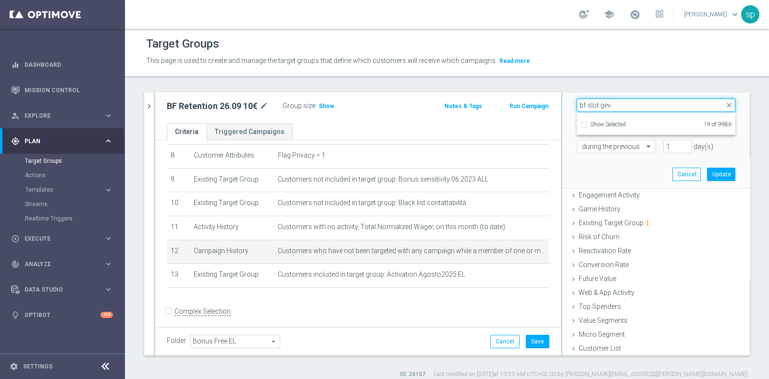
type input "bf slot gev"
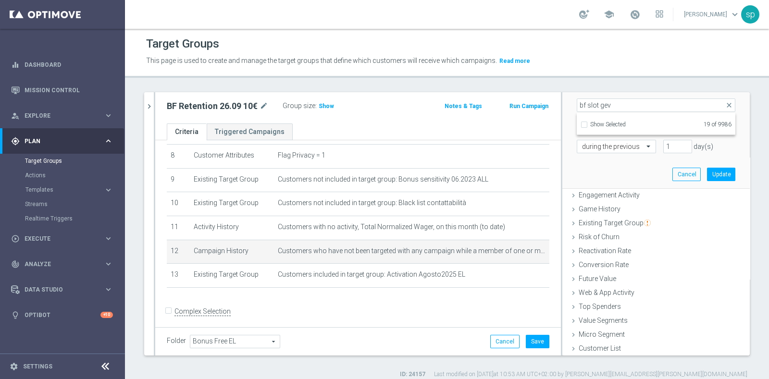
click at [728, 142] on div "Scenario Custom Custom arrow_drop_down search Select all customers who were hav…" at bounding box center [655, 97] width 187 height 183
click at [637, 101] on span at bounding box center [656, 105] width 158 height 12
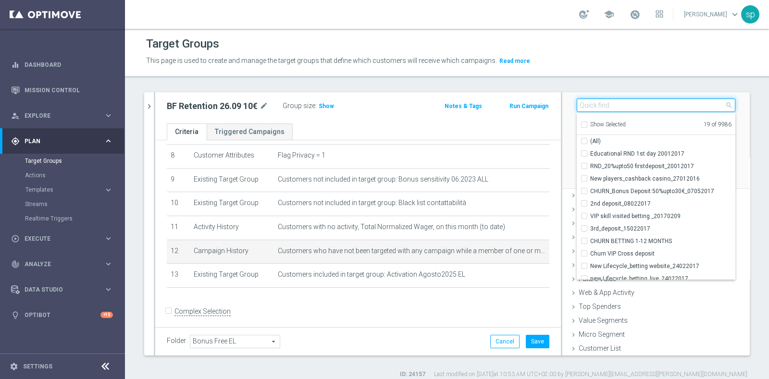
click at [610, 103] on input "search" at bounding box center [656, 105] width 159 height 13
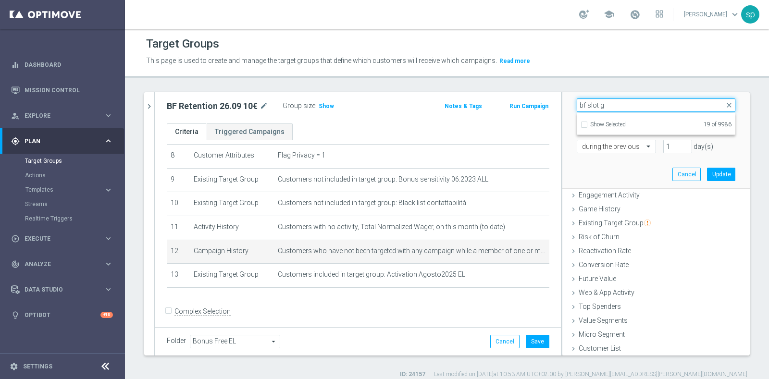
type input "bf slot g"
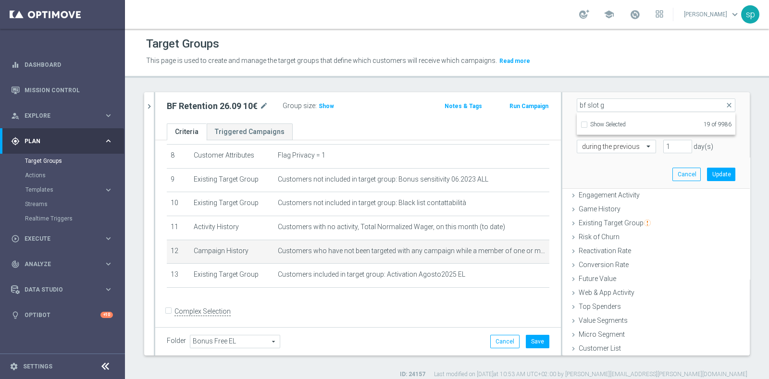
click at [627, 167] on div "Scenario Custom Custom arrow_drop_down search Select all customers who were hav…" at bounding box center [656, 97] width 173 height 182
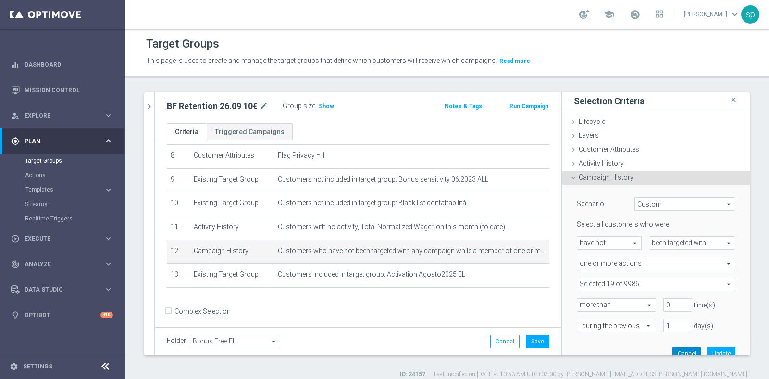
click at [672, 350] on button "Cancel" at bounding box center [686, 353] width 28 height 13
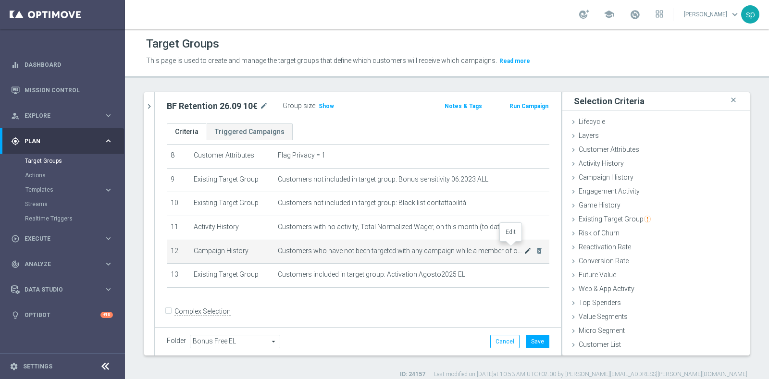
click at [524, 249] on icon "mode_edit" at bounding box center [528, 251] width 8 height 8
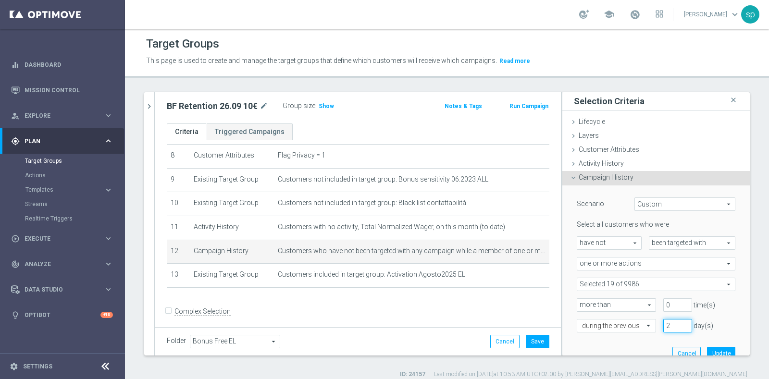
type input "2"
click at [671, 323] on input "2" at bounding box center [677, 325] width 29 height 13
click at [707, 350] on button "Update" at bounding box center [721, 353] width 28 height 13
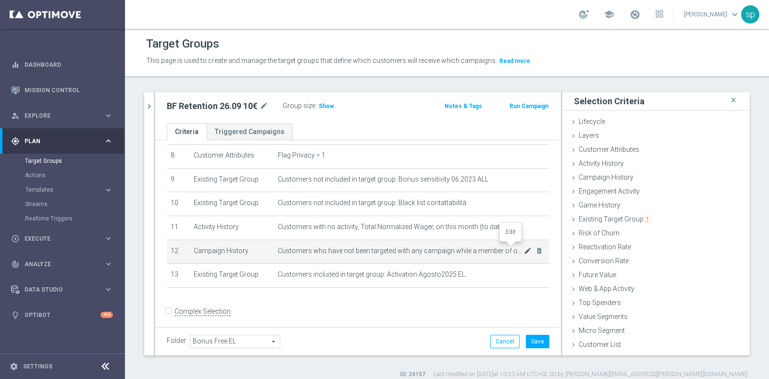
click at [524, 247] on icon "mode_edit" at bounding box center [528, 251] width 8 height 8
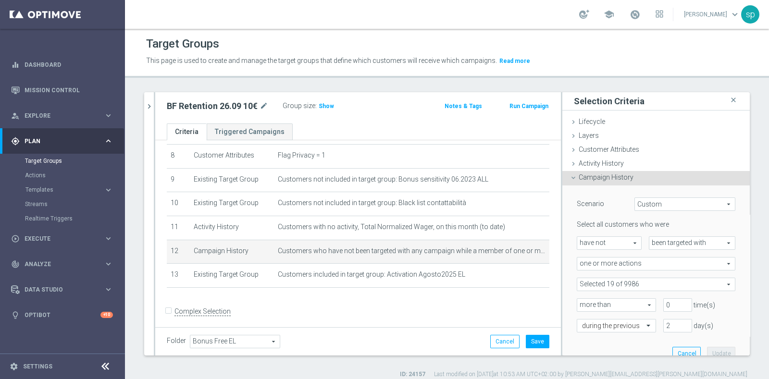
click at [604, 287] on span at bounding box center [656, 284] width 158 height 12
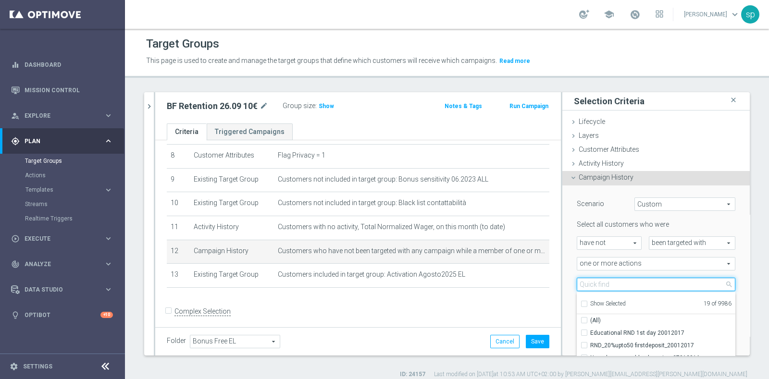
click at [600, 285] on input "search" at bounding box center [656, 284] width 159 height 13
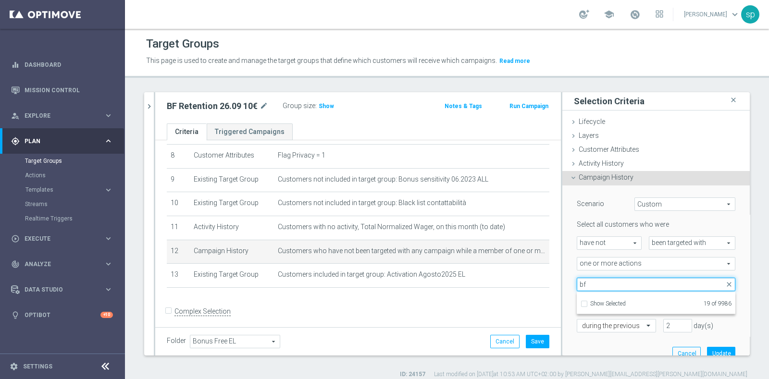
type input "b"
type input "BF SLOT G"
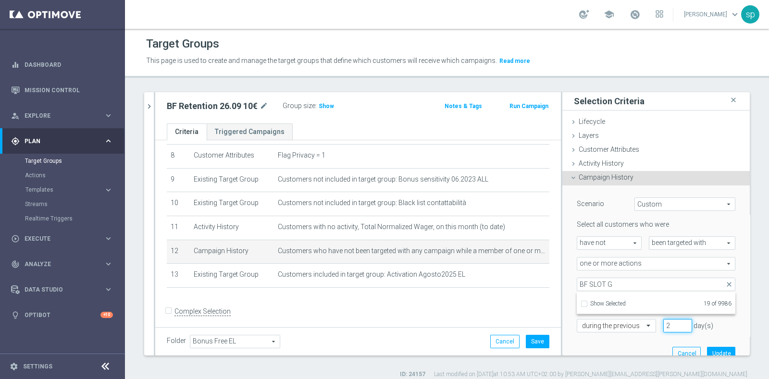
click at [663, 330] on input "2" at bounding box center [677, 325] width 29 height 13
type input "3"
click at [616, 260] on span "one or more actions" at bounding box center [656, 264] width 158 height 12
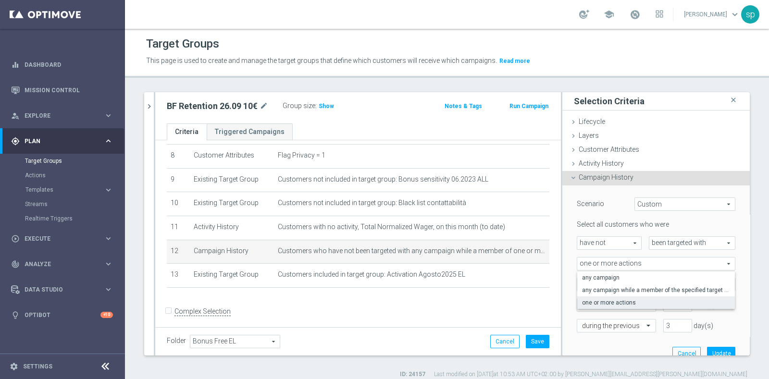
click at [616, 260] on span "one or more actions" at bounding box center [656, 264] width 158 height 12
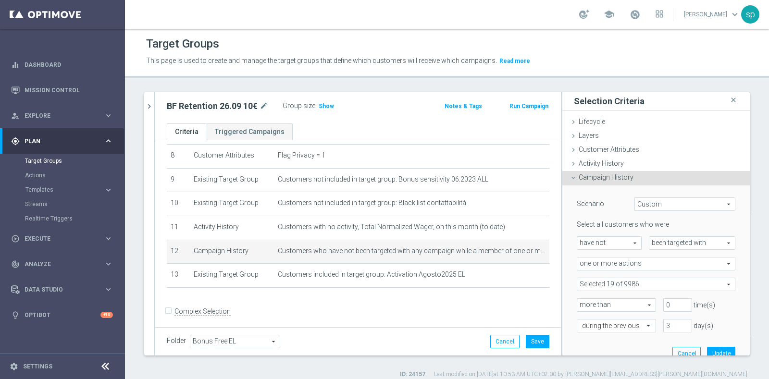
click at [615, 281] on span at bounding box center [656, 284] width 158 height 12
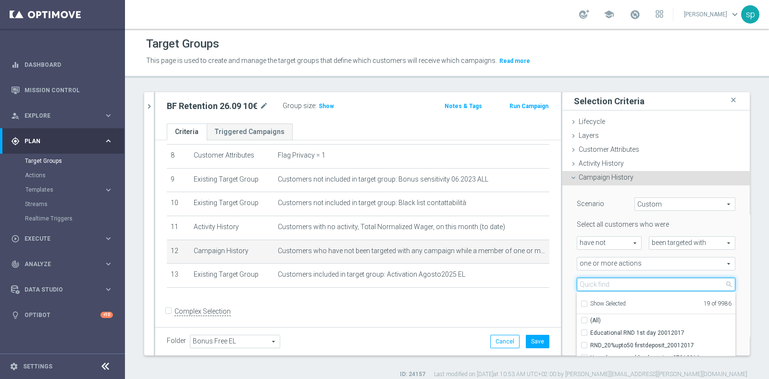
click at [615, 281] on input "search" at bounding box center [656, 284] width 159 height 13
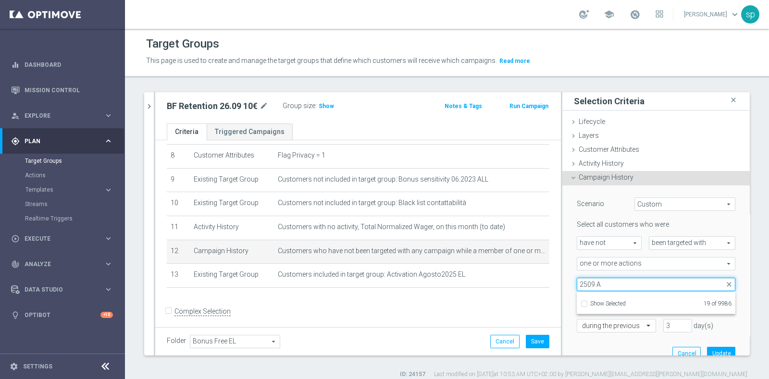
type input "2509 A"
click at [725, 270] on div "Scenario Custom Custom arrow_drop_down search Select all customers who were hav…" at bounding box center [655, 277] width 187 height 183
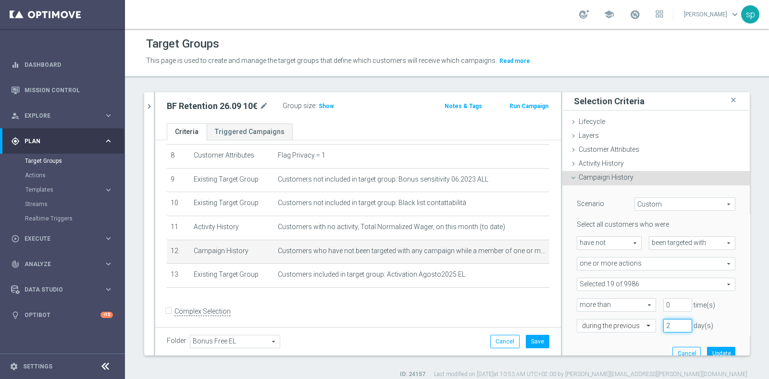
click at [672, 326] on input "2" at bounding box center [677, 325] width 29 height 13
type input "1"
click at [672, 326] on input "1" at bounding box center [677, 325] width 29 height 13
click at [707, 348] on button "Update" at bounding box center [721, 353] width 28 height 13
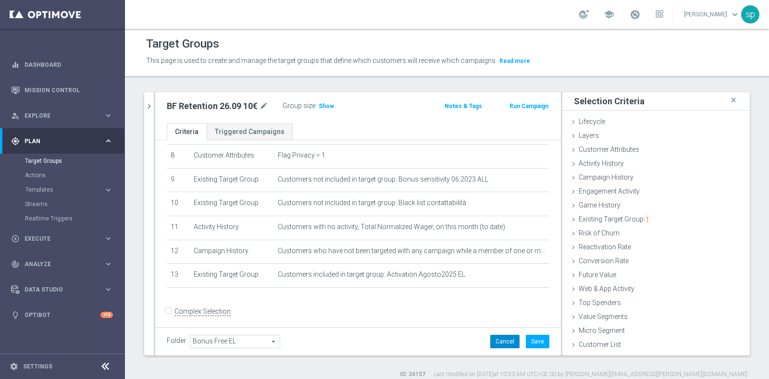
click at [505, 337] on button "Cancel" at bounding box center [504, 341] width 29 height 13
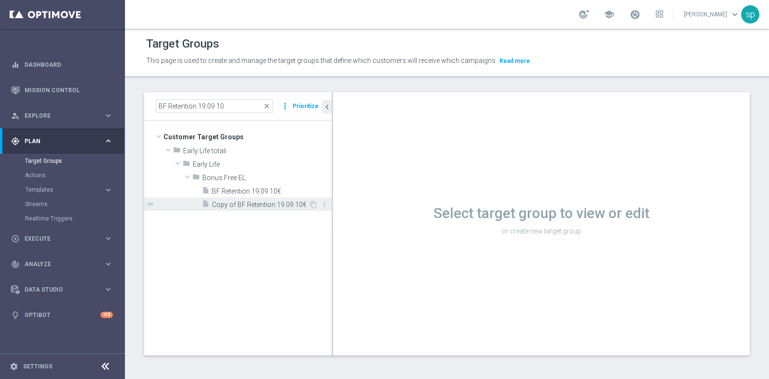
click at [236, 209] on div "insert_drive_file Copy of BF Retention 19.09 10€" at bounding box center [255, 204] width 107 height 13
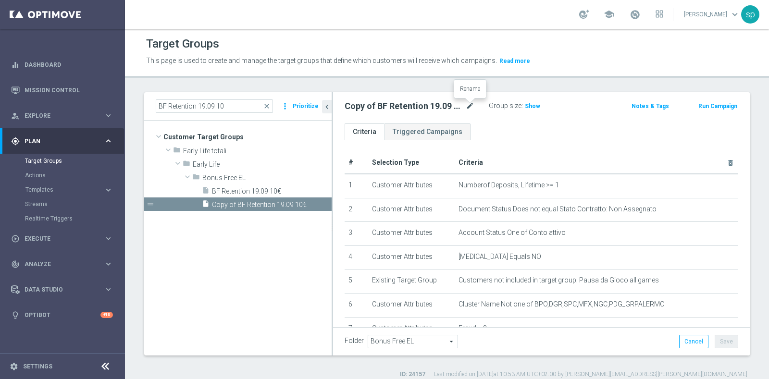
click at [467, 104] on icon "mode_edit" at bounding box center [470, 106] width 9 height 12
click at [418, 107] on input "Copy of BF Retention 19.09 10€" at bounding box center [410, 106] width 130 height 13
drag, startPoint x: 372, startPoint y: 104, endPoint x: 234, endPoint y: 118, distance: 138.7
click at [234, 118] on as-split "BF Retention 19.09 10 close more_vert Prioritize Customer Target Groups library…" at bounding box center [447, 223] width 606 height 263
type input "BF Retention 26.09 10€"
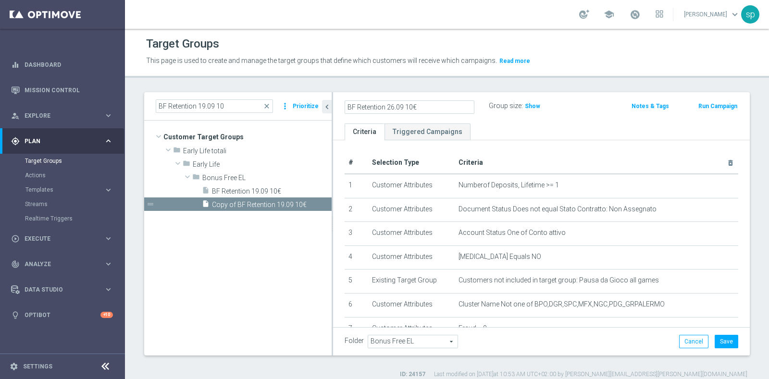
click at [607, 118] on div "BF Retention 26.09 10€ Group size : Show Notes & Tags Run Campaign" at bounding box center [541, 107] width 417 height 31
click at [720, 339] on button "Save" at bounding box center [727, 341] width 24 height 13
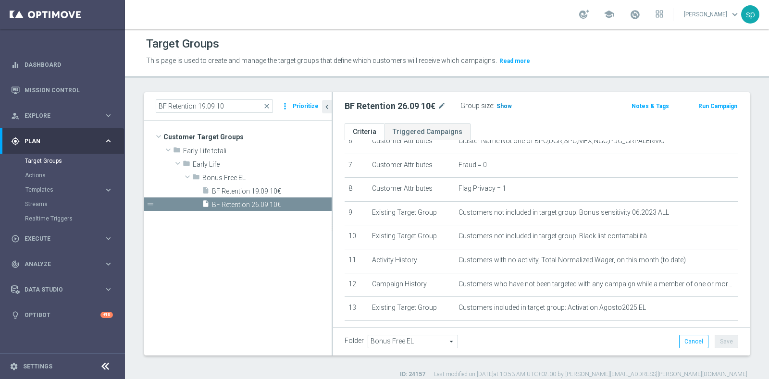
click at [502, 105] on span "Show" at bounding box center [504, 106] width 15 height 7
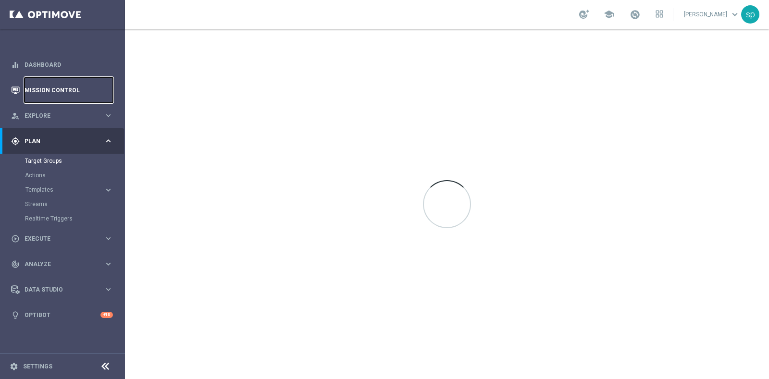
click at [54, 88] on link "Mission Control" at bounding box center [69, 89] width 88 height 25
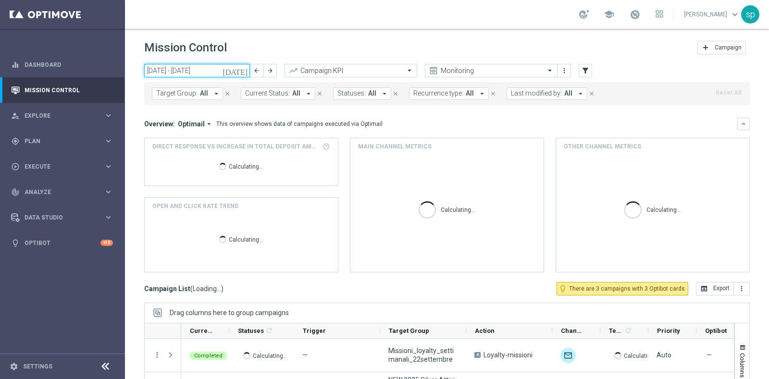
click at [182, 66] on input "22 Sep 2025 - 28 Sep 2025" at bounding box center [197, 70] width 106 height 13
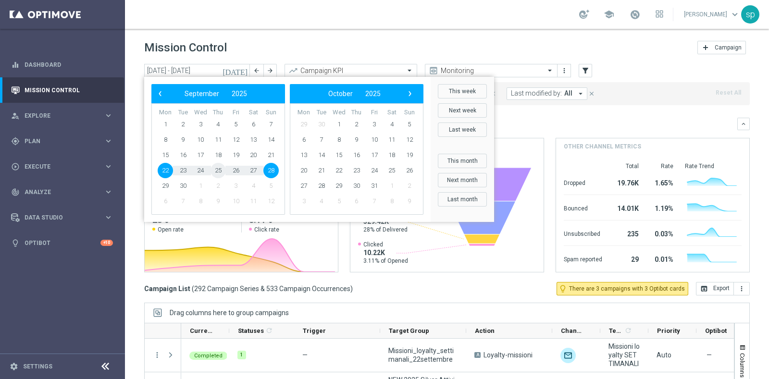
click at [218, 170] on span "25" at bounding box center [218, 170] width 15 height 15
type input "25 Sep 2025 - 25 Sep 2025"
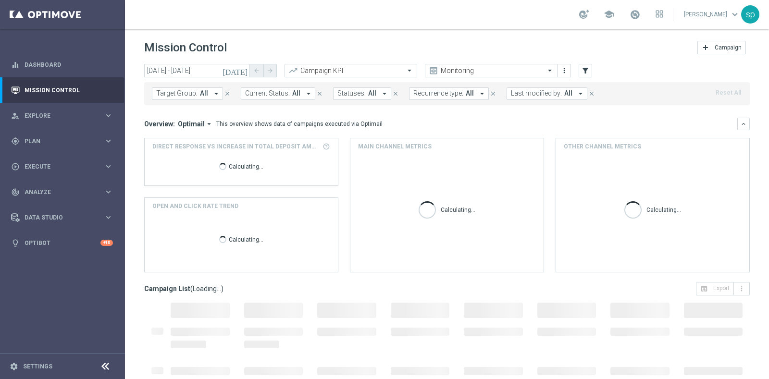
click at [576, 91] on icon "arrow_drop_down" at bounding box center [580, 93] width 9 height 9
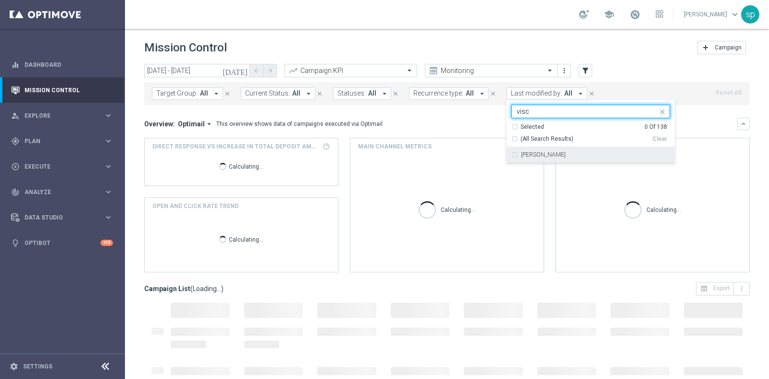
click at [566, 156] on label "mariafrancesca visciano" at bounding box center [543, 155] width 45 height 6
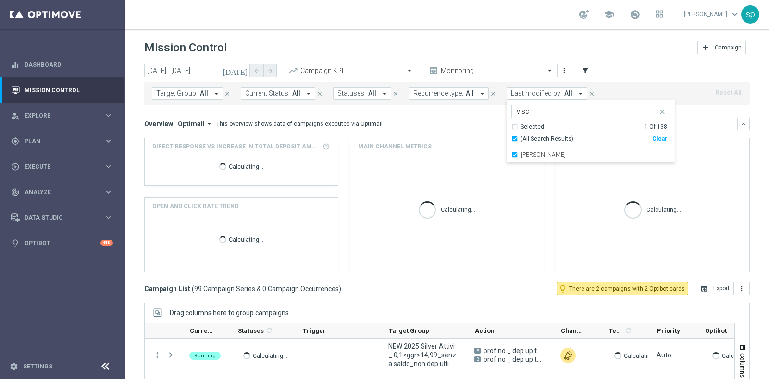
click at [534, 108] on input "visc" at bounding box center [587, 112] width 141 height 8
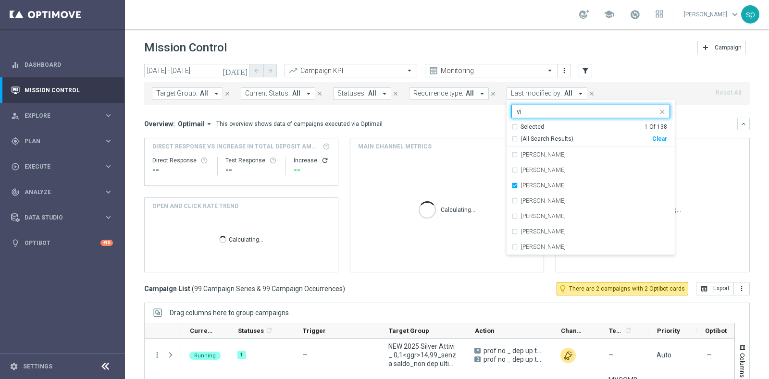
type input "v"
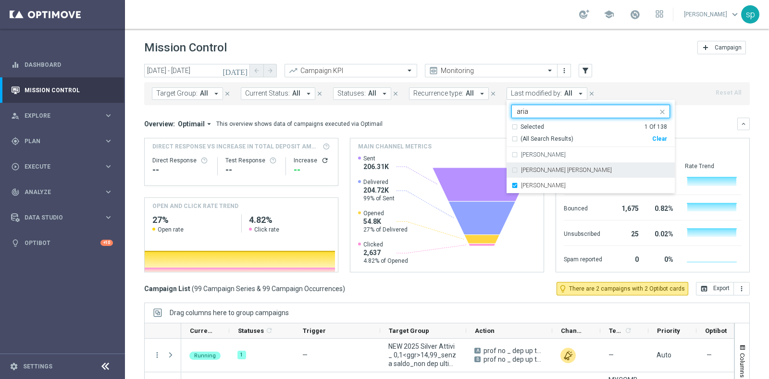
click at [539, 172] on label "Maria Grazia Garofalo" at bounding box center [566, 170] width 91 height 6
type input "aria"
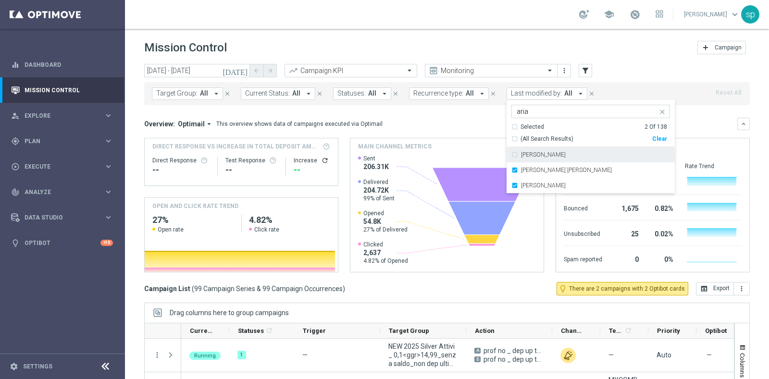
click at [476, 124] on div "Overview: Optimail arrow_drop_down This overview shows data of campaigns execut…" at bounding box center [440, 124] width 593 height 9
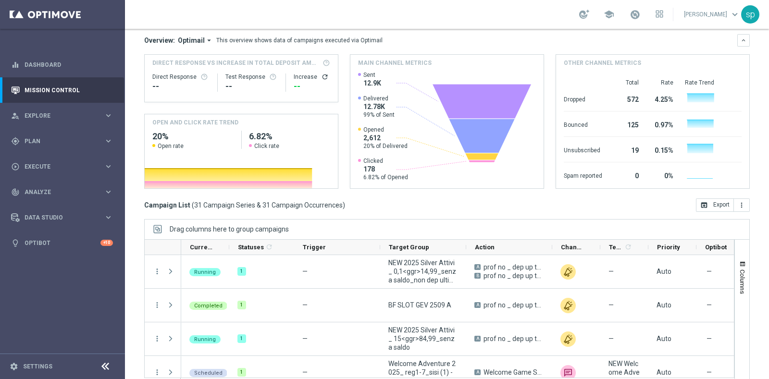
scroll to position [120, 0]
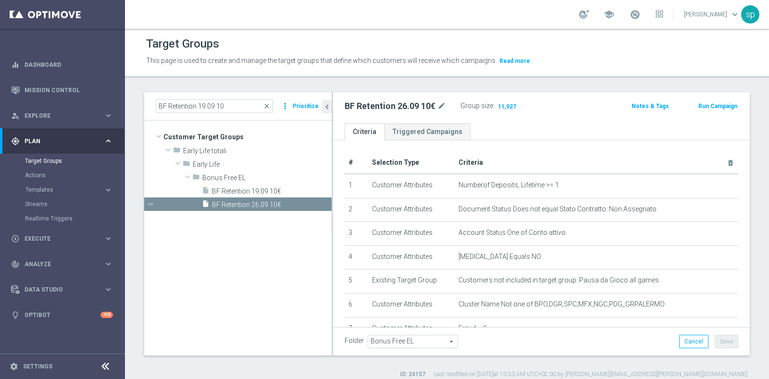
scroll to position [163, 0]
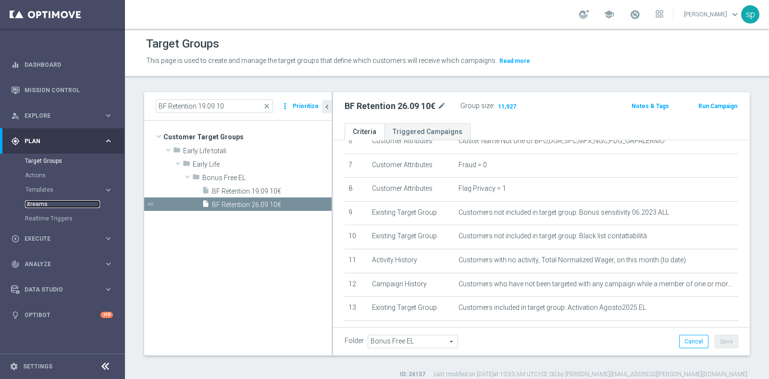
click at [35, 205] on link "Streams" at bounding box center [62, 204] width 75 height 8
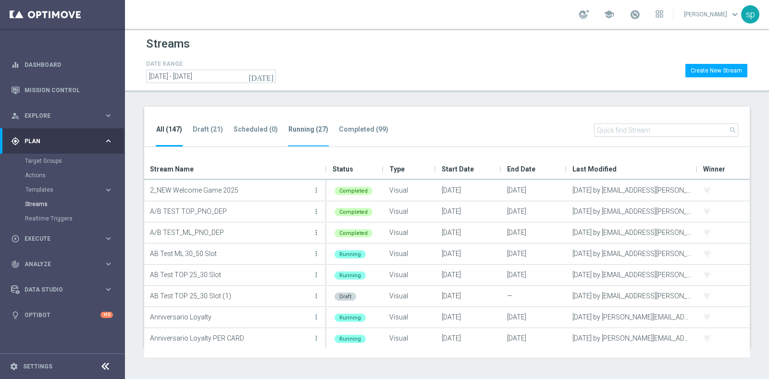
click at [313, 128] on tab-header "Running (27)" at bounding box center [308, 129] width 40 height 8
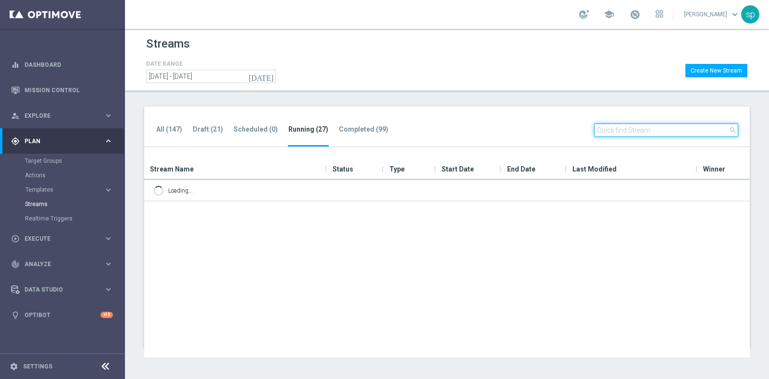
click at [631, 128] on input "text" at bounding box center [666, 130] width 144 height 13
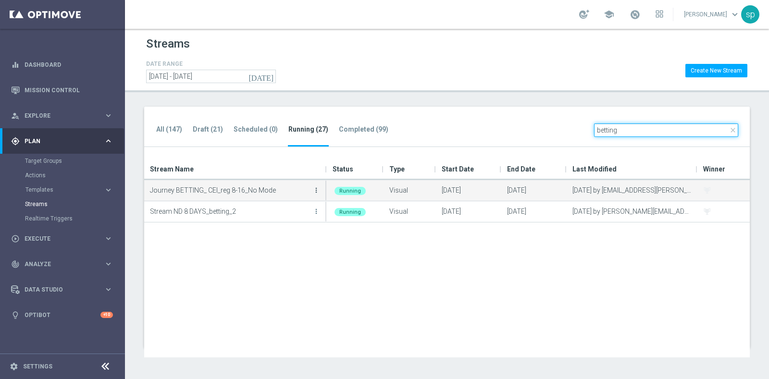
type input "betting"
click at [319, 186] on icon "more_vert" at bounding box center [316, 190] width 8 height 8
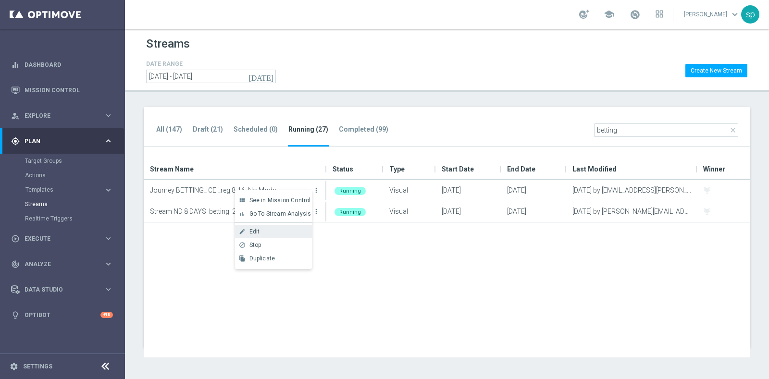
click at [275, 231] on div "Edit" at bounding box center [278, 231] width 58 height 7
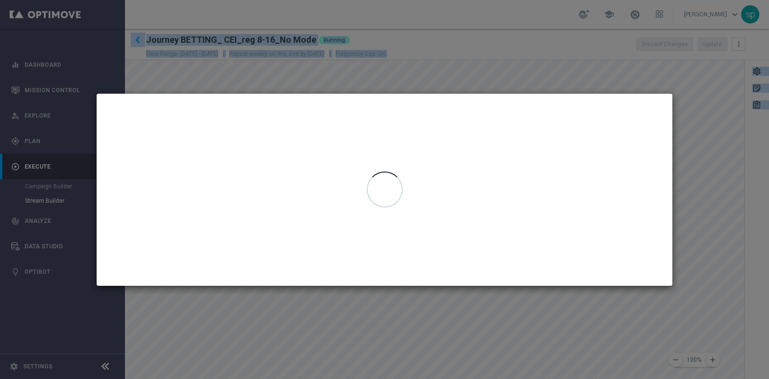
click at [508, 119] on div at bounding box center [385, 190] width 576 height 192
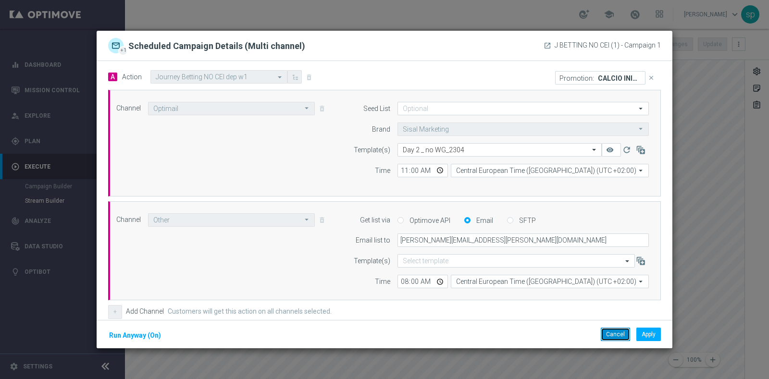
click at [611, 335] on button "Cancel" at bounding box center [615, 334] width 29 height 13
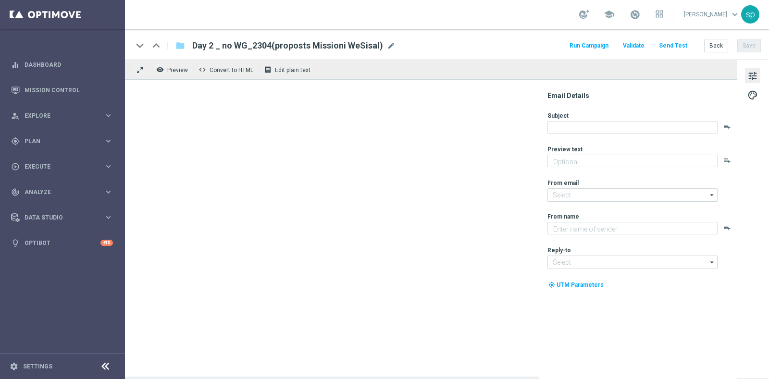
type textarea "Per te fino a 15€ di bonus con una promo esclusiva"
type input "[EMAIL_ADDRESS][DOMAIN_NAME]"
type textarea "Sisal"
type input "[EMAIL_ADDRESS][DOMAIN_NAME]"
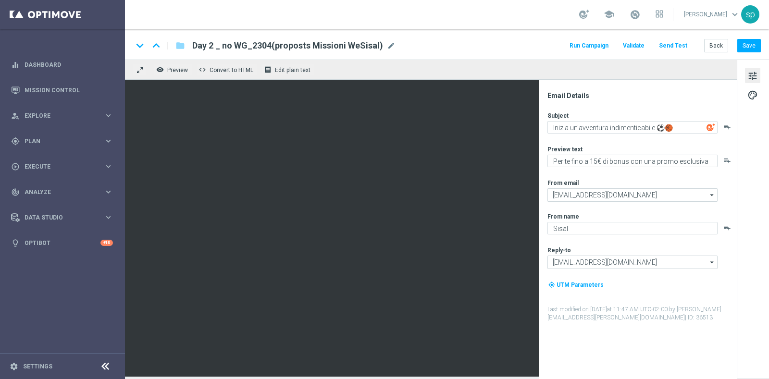
click at [637, 36] on div "keyboard_arrow_down keyboard_arrow_up folder Day 2 _ no WG_2304(proposts Missio…" at bounding box center [447, 44] width 644 height 31
click at [747, 92] on span "palette" at bounding box center [752, 95] width 11 height 12
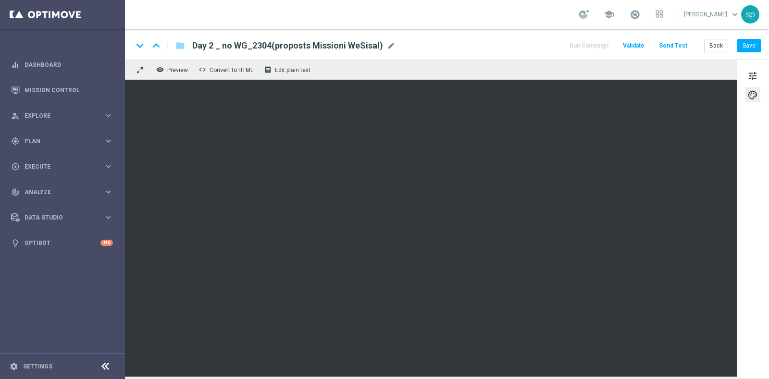
click at [305, 46] on span "Day 2 _ no WG_2304(proposts Missioni WeSisal)" at bounding box center [287, 46] width 191 height 12
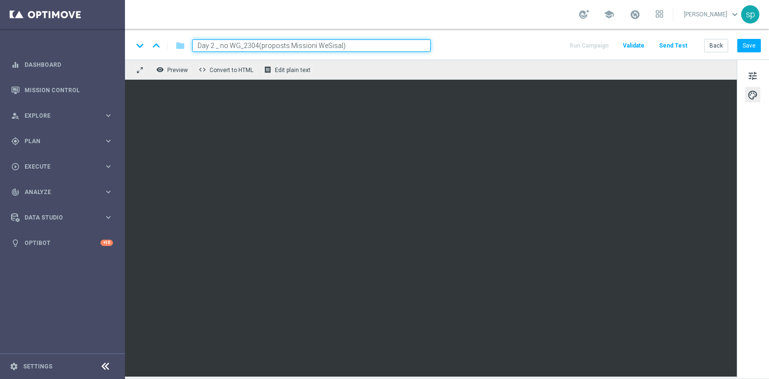
click at [308, 46] on input "Day 2 _ no WG_2304(proposts Missioni WeSisal)" at bounding box center [311, 45] width 238 height 12
click at [284, 47] on input "Day 2 _ no WG_2304(proposts Missioni WeSisal)" at bounding box center [311, 45] width 238 height 12
click at [286, 45] on input "Day 2 _ no WG_2304(proposts Missioni WeSisal)" at bounding box center [311, 45] width 238 height 12
type input "Day 2 _ no WG_2304(proposta Missioni WeSisal)"
click at [747, 41] on button "Save" at bounding box center [749, 45] width 24 height 13
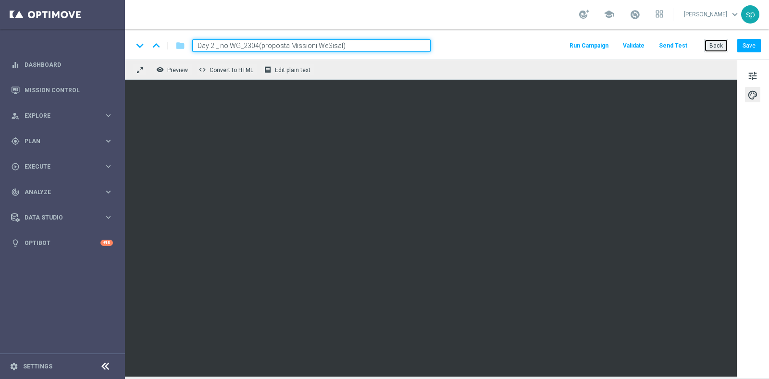
click at [715, 41] on button "Back" at bounding box center [716, 45] width 24 height 13
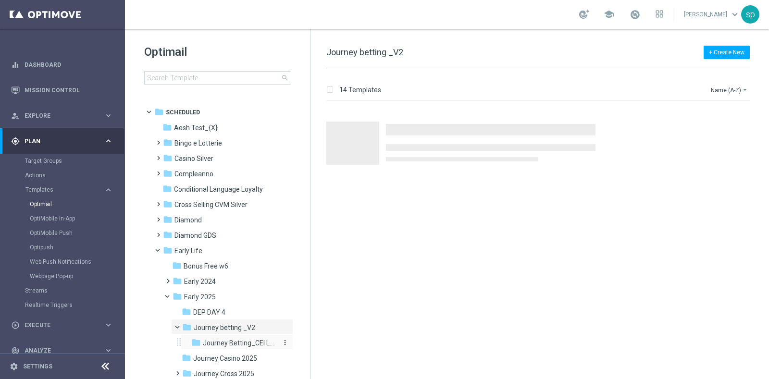
click at [225, 345] on span "Journey Betting_CEI LOW" at bounding box center [240, 343] width 75 height 9
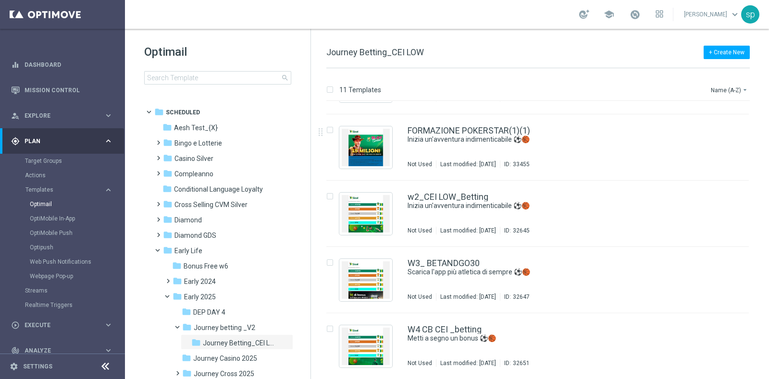
scroll to position [123, 0]
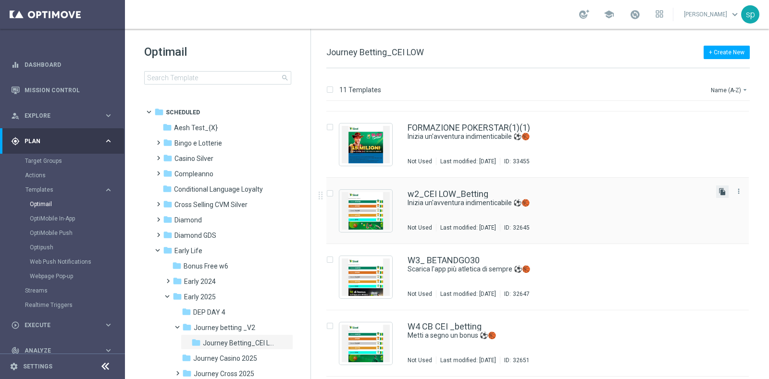
click at [720, 191] on icon "file_copy" at bounding box center [723, 192] width 8 height 8
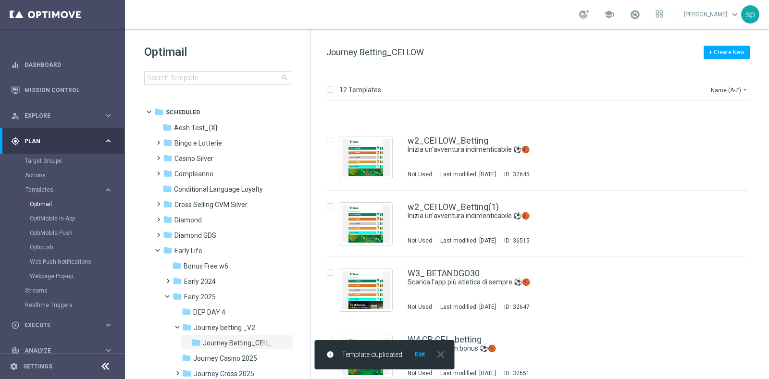
scroll to position [211, 0]
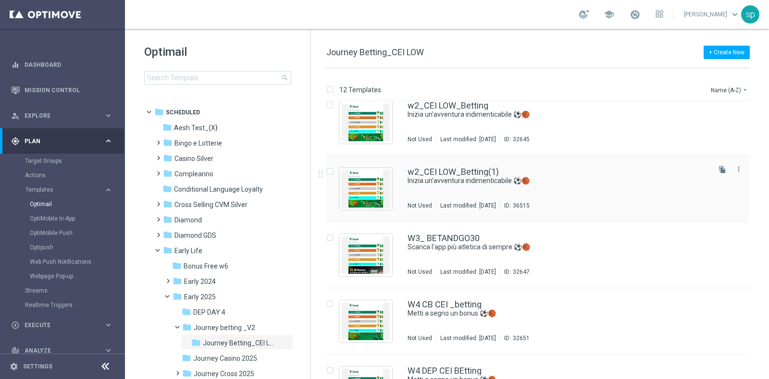
click at [447, 162] on div "w2_CEI LOW_Betting(1) Inizia un'avventura indimenticabile ⚽️🏀 Not Used Last mod…" at bounding box center [537, 189] width 423 height 66
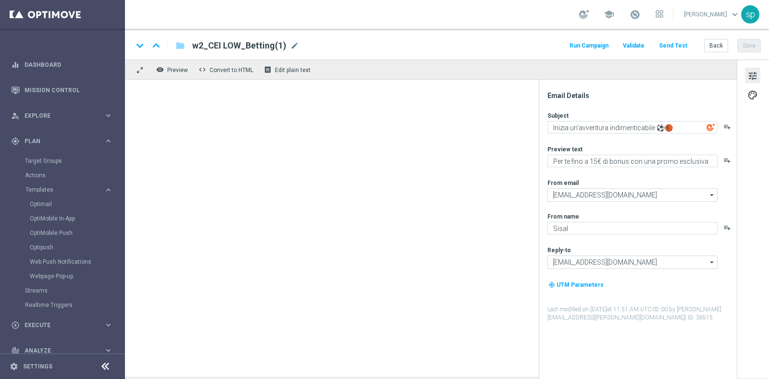
click at [279, 44] on span "w2_CEI LOW_Betting(1)" at bounding box center [239, 46] width 94 height 12
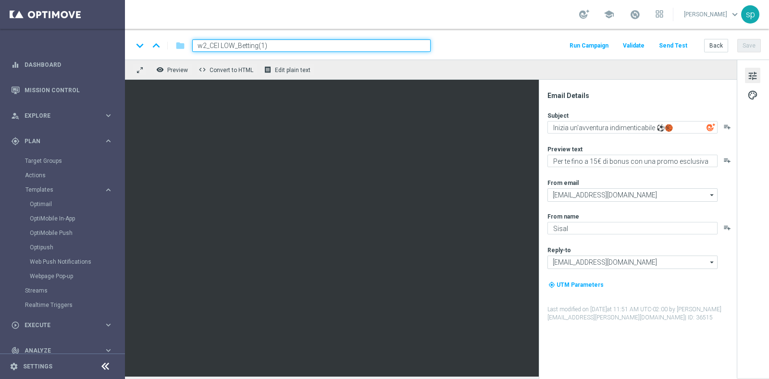
click at [265, 46] on input "w2_CEI LOW_Betting(1)" at bounding box center [311, 45] width 238 height 12
click at [320, 46] on input "w2_CEI LOW_Betting(proposta Missioni Wwsisal)" at bounding box center [311, 45] width 238 height 12
click at [327, 45] on input "w2_CEI LOW_Betting(proposta Missioni Wwsisal)" at bounding box center [311, 45] width 238 height 12
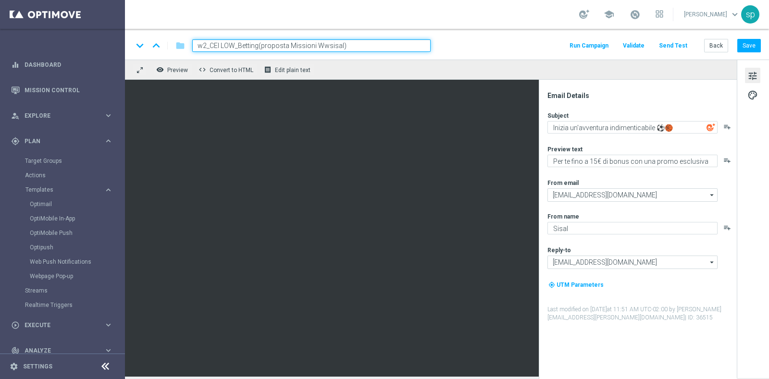
click at [328, 44] on input "w2_CEI LOW_Betting(proposta Missioni Wwsisal)" at bounding box center [311, 45] width 238 height 12
type input "w2_CEI LOW_Betting(proposta Missioni WeSisal)"
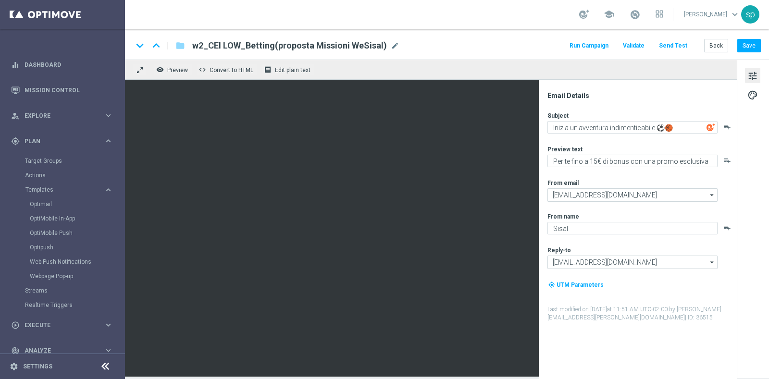
click at [460, 42] on div "keyboard_arrow_down keyboard_arrow_up folder w2_CEI LOW_Betting(proposta Missio…" at bounding box center [447, 45] width 628 height 12
click at [754, 73] on span "tune" at bounding box center [752, 76] width 11 height 12
click at [753, 86] on div "tune palette" at bounding box center [753, 219] width 32 height 319
click at [753, 92] on span "palette" at bounding box center [752, 95] width 11 height 12
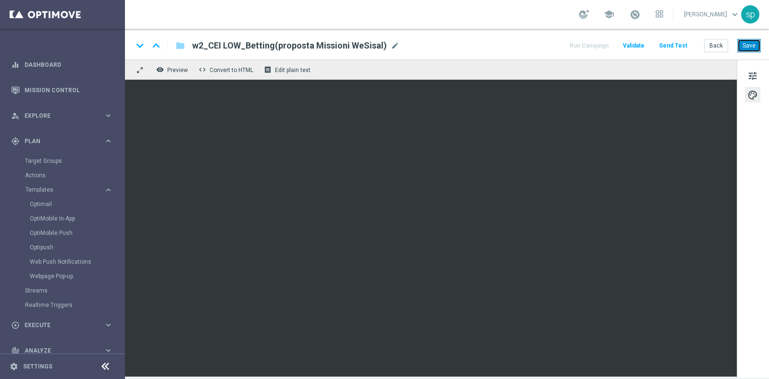
click at [750, 51] on button "Save" at bounding box center [749, 45] width 24 height 13
click at [720, 45] on button "Back" at bounding box center [716, 45] width 24 height 13
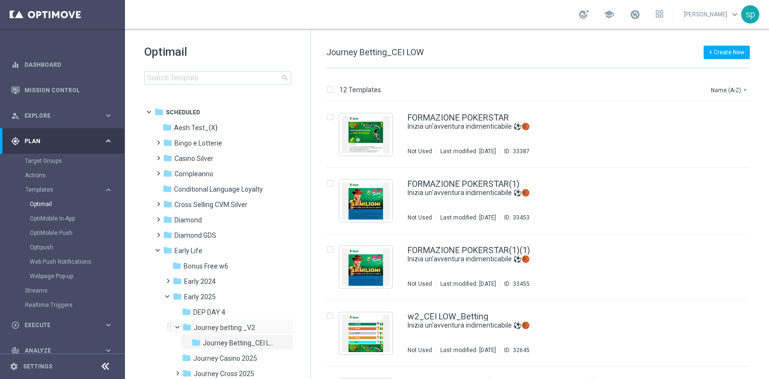
click at [228, 333] on div "folder Journey betting _V2 more_vert" at bounding box center [232, 326] width 122 height 15
click at [236, 321] on div "folder Journey betting _V2 more_vert" at bounding box center [232, 326] width 122 height 15
click at [249, 328] on span "Journey betting _V2" at bounding box center [225, 327] width 62 height 9
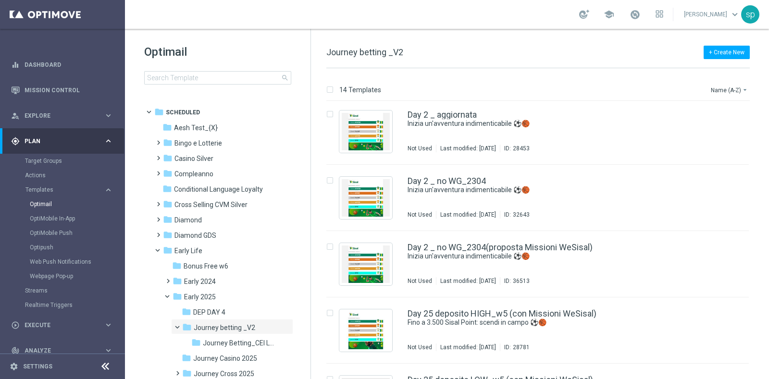
scroll to position [348, 0]
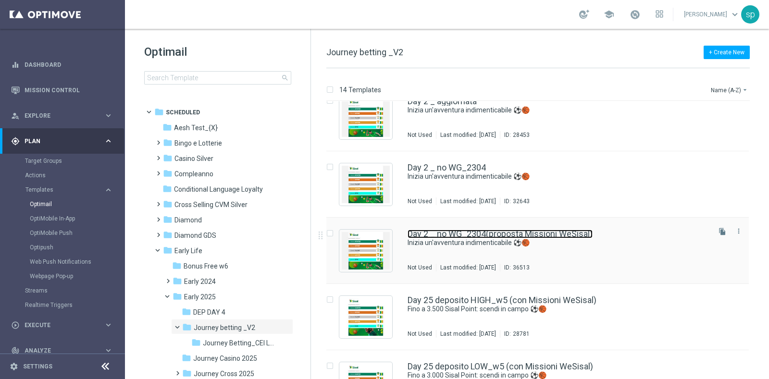
click at [579, 231] on link "Day 2 _ no WG_2304(proposta Missioni WeSisal)" at bounding box center [500, 234] width 185 height 9
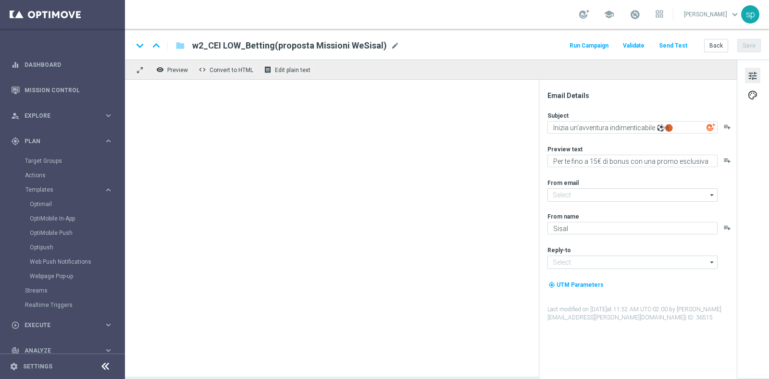
type input "[EMAIL_ADDRESS][DOMAIN_NAME]"
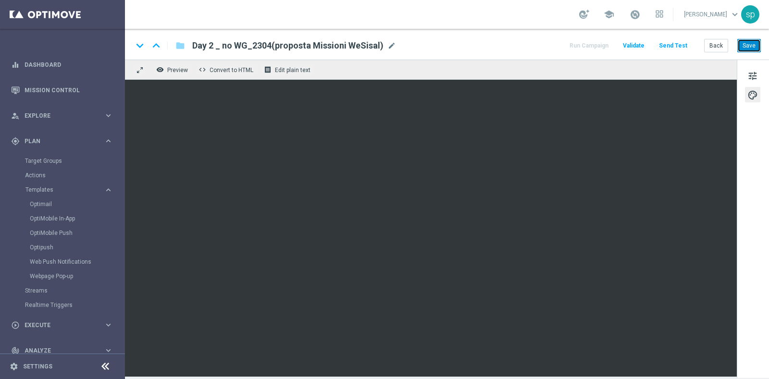
click at [753, 48] on button "Save" at bounding box center [749, 45] width 24 height 13
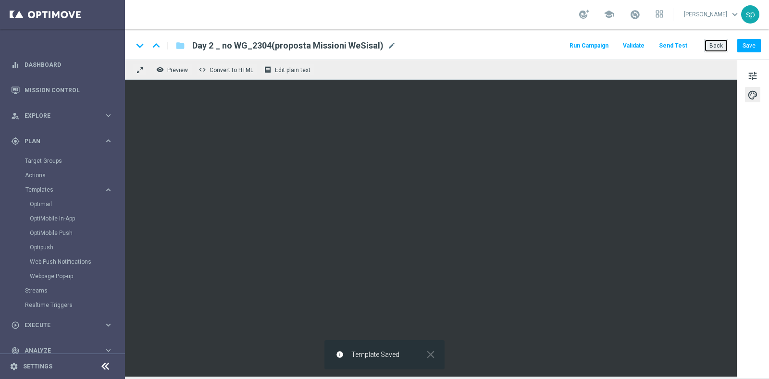
click at [721, 44] on button "Back" at bounding box center [716, 45] width 24 height 13
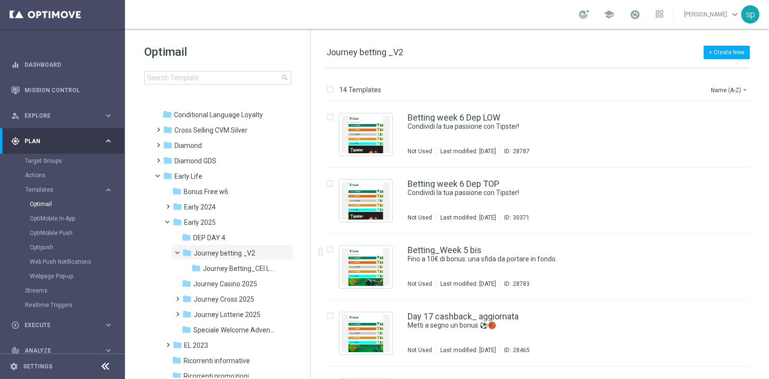
scroll to position [77, 0]
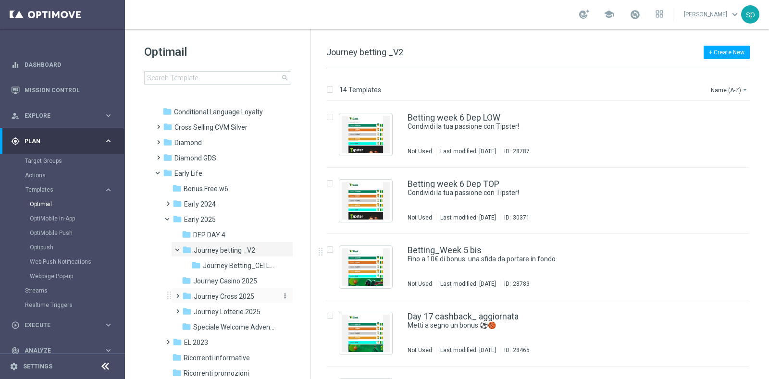
click at [195, 292] on span "Journey Cross 2025" at bounding box center [224, 296] width 61 height 9
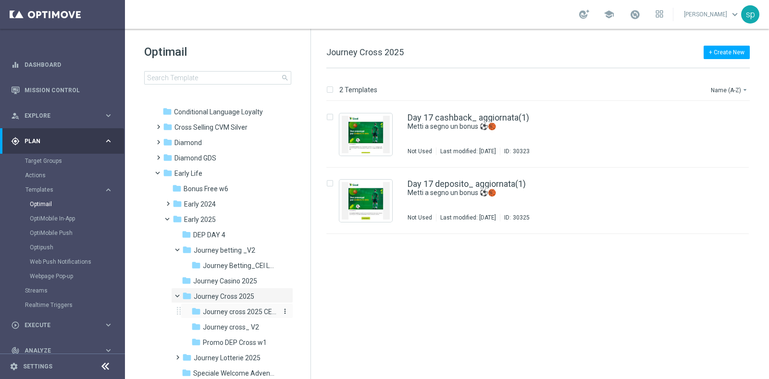
click at [220, 311] on span "Journey cross 2025 CEI LOW" at bounding box center [240, 312] width 75 height 9
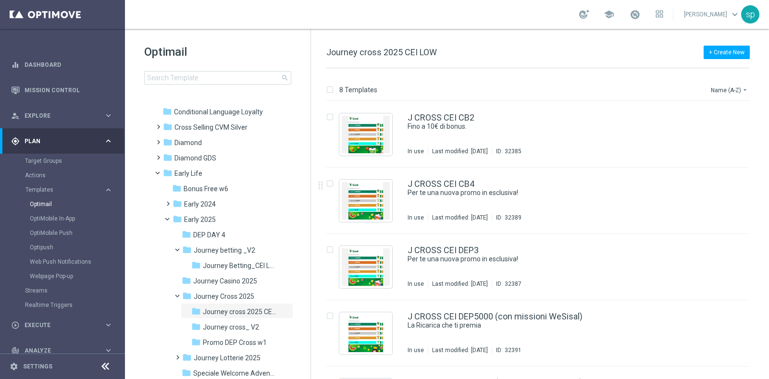
drag, startPoint x: 764, startPoint y: 185, endPoint x: 769, endPoint y: 208, distance: 23.0
click at [769, 208] on div "8 Templates Name (A-Z) arrow_drop_down Drag here to set row groups Drag here to…" at bounding box center [540, 223] width 458 height 311
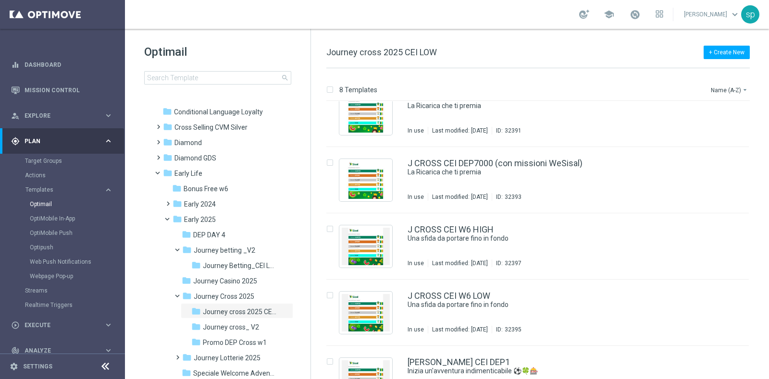
scroll to position [252, 0]
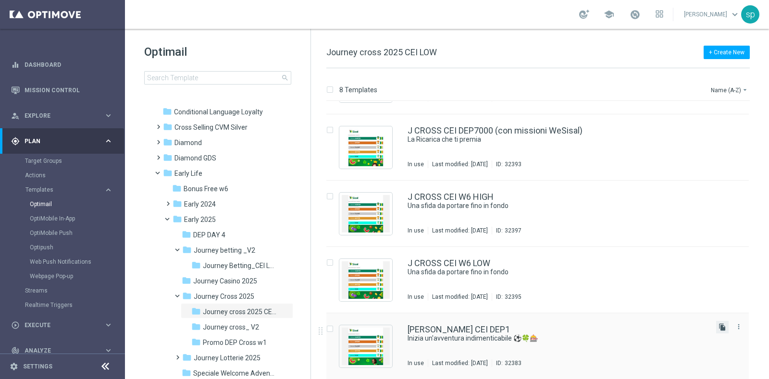
click at [719, 326] on icon "file_copy" at bounding box center [723, 327] width 8 height 8
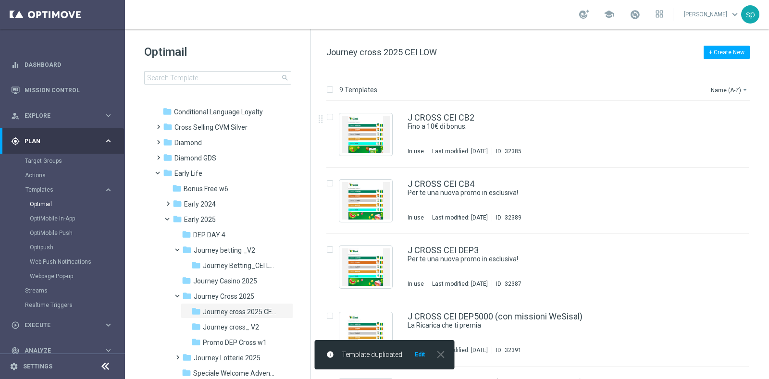
drag, startPoint x: 765, startPoint y: 176, endPoint x: 764, endPoint y: 291, distance: 114.9
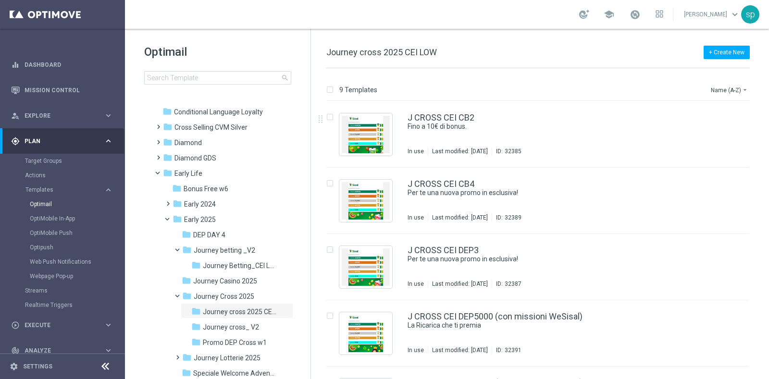
click at [765, 307] on div "insert_drive_file J CROSS CEI DEP5000 (con missioni WeSisal) La Ricarica che ti…" at bounding box center [542, 333] width 450 height 66
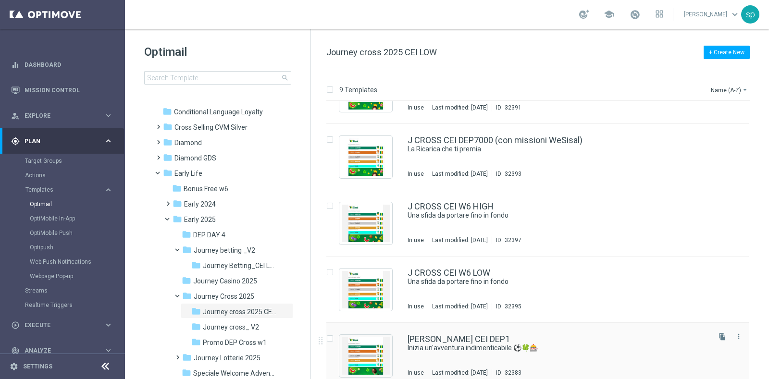
click at [476, 333] on div "[PERSON_NAME] CEI DEP1 Inizia un'avventura indimenticabile ⚽️🍀​🎰​ In use Last m…" at bounding box center [537, 356] width 423 height 66
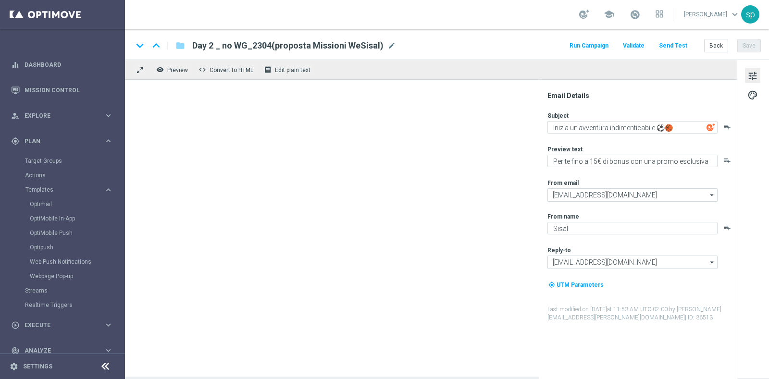
type textarea "Inizia un'avventura indimenticabile ⚽️🍀​🎰​"
type textarea "Per [PERSON_NAME] a 10€ di bonus"
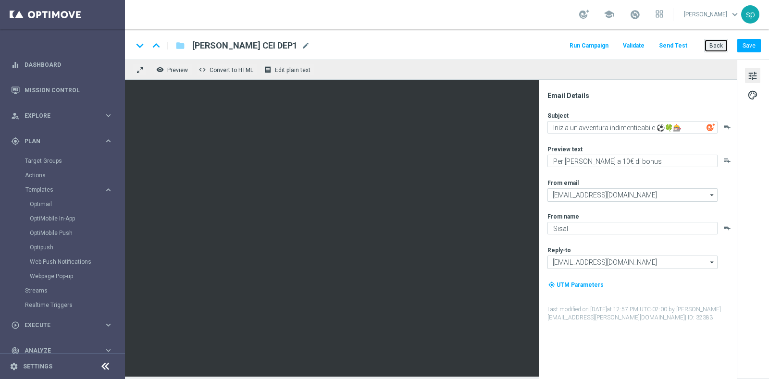
click at [716, 47] on button "Back" at bounding box center [716, 45] width 24 height 13
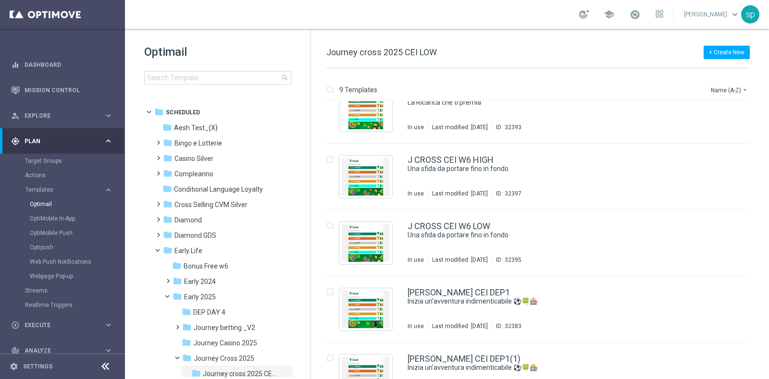
scroll to position [314, 0]
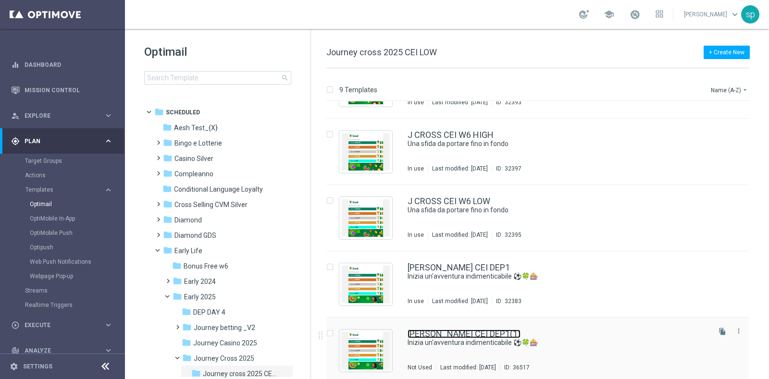
click at [472, 333] on link "[PERSON_NAME] CEI DEP1(1)" at bounding box center [464, 334] width 113 height 9
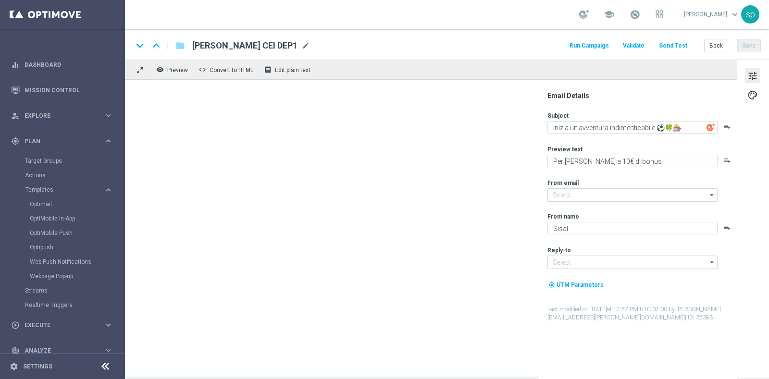
type input "[EMAIL_ADDRESS][DOMAIN_NAME]"
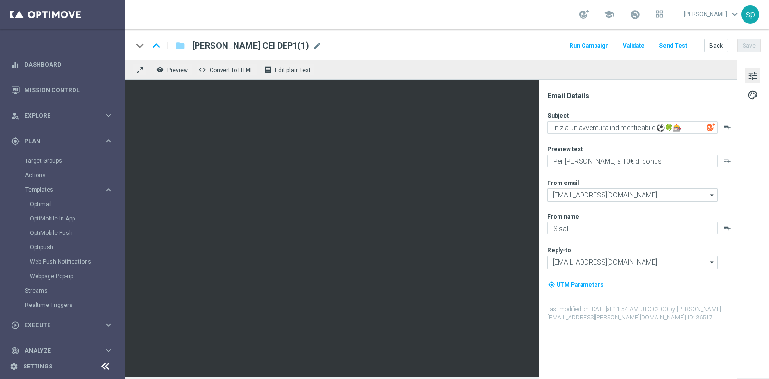
click at [273, 47] on span "[PERSON_NAME] CEI DEP1(1)" at bounding box center [250, 46] width 117 height 12
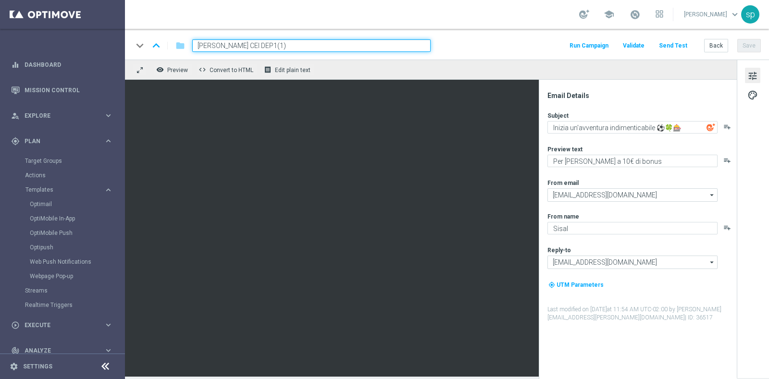
click at [261, 47] on input "[PERSON_NAME] CEI DEP1(1)" at bounding box center [311, 45] width 238 height 12
type input "[PERSON_NAME] CEI DEP1(PROPOSTA MISSIONI WE SISAL)"
click at [474, 48] on div "keyboard_arrow_down keyboard_arrow_up folder J. CROSS CEI DEP1(PROPOSTA MISSION…" at bounding box center [447, 45] width 628 height 12
click at [755, 100] on span "palette" at bounding box center [752, 95] width 11 height 12
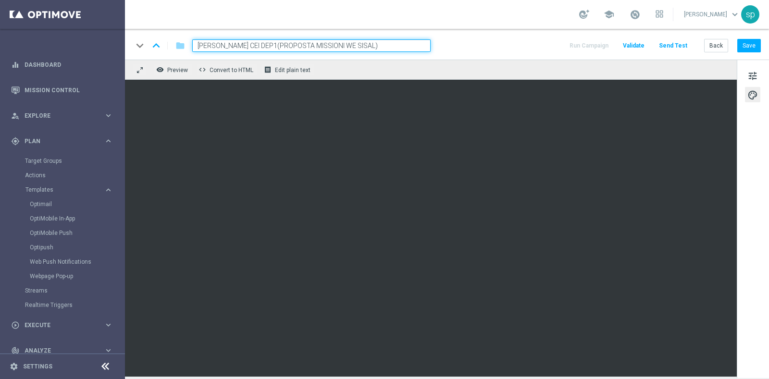
click at [737, 172] on div "tune palette" at bounding box center [753, 219] width 32 height 319
click at [745, 48] on button "Save" at bounding box center [749, 45] width 24 height 13
click at [719, 41] on button "Back" at bounding box center [716, 45] width 24 height 13
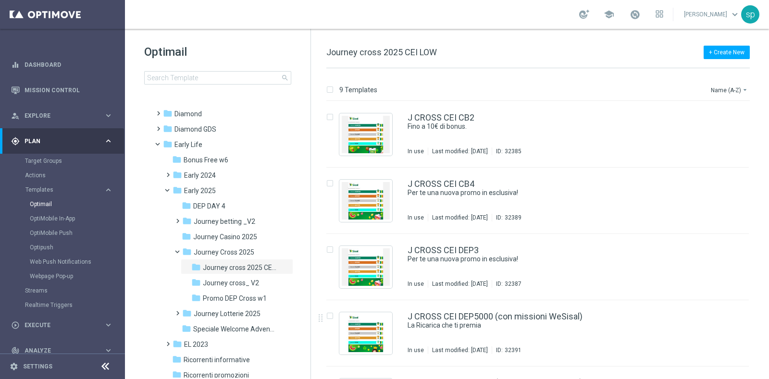
scroll to position [117, 0]
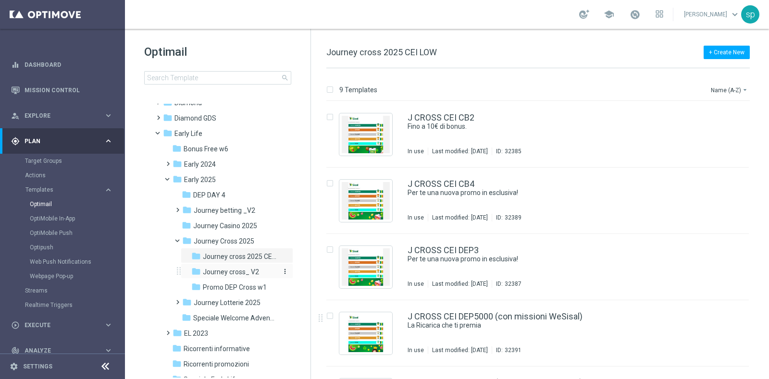
click at [238, 269] on span "Journey cross_ V2" at bounding box center [231, 272] width 56 height 9
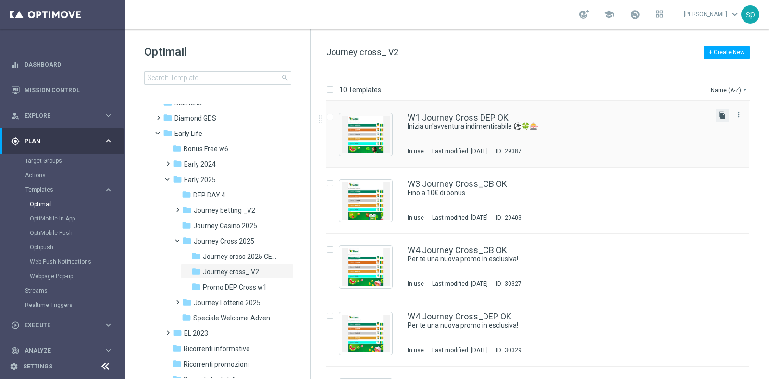
click at [724, 115] on icon "file_copy" at bounding box center [723, 116] width 8 height 8
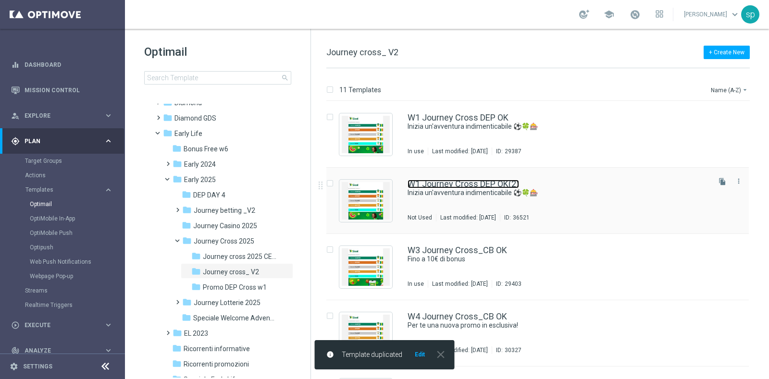
click at [497, 184] on link "W1 Journey Cross DEP OK(2)" at bounding box center [464, 184] width 112 height 9
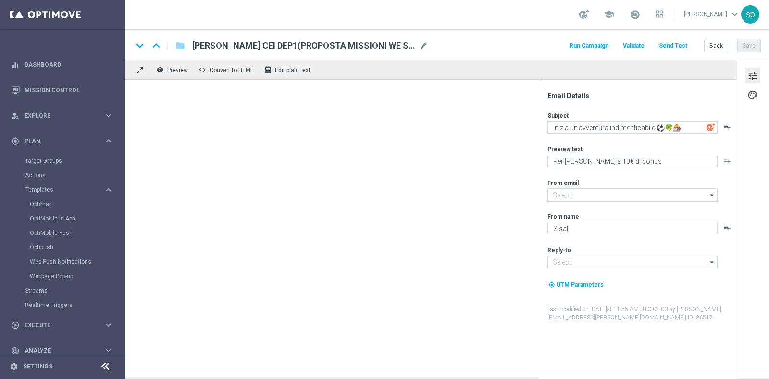
type input "[EMAIL_ADDRESS][DOMAIN_NAME]"
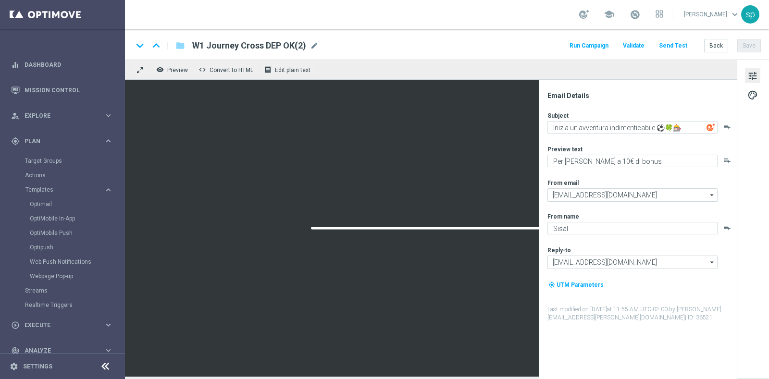
click at [302, 46] on span "W1 Journey Cross DEP OK(2)" at bounding box center [249, 46] width 114 height 12
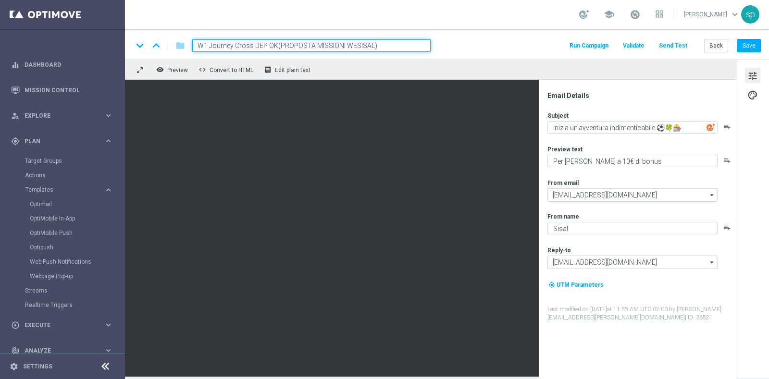
click at [276, 44] on input "W1 Journey Cross DEP OK(PROPOSTA MISSIONI WESISAL)" at bounding box center [311, 45] width 238 height 12
type input "W1 Journey Cross DEP OK (PROPOSTA MISSIONI WESISAL)"
click at [459, 42] on div "keyboard_arrow_down keyboard_arrow_up folder W1 Journey Cross DEP OK (PROPOSTA …" at bounding box center [447, 45] width 628 height 12
click at [500, 47] on div "keyboard_arrow_down keyboard_arrow_up folder W1 Journey Cross DEP OK (PROPOSTA …" at bounding box center [447, 45] width 628 height 12
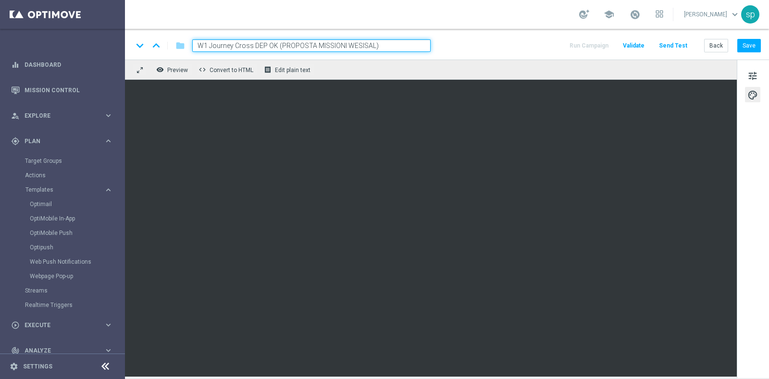
click at [741, 37] on div "keyboard_arrow_down keyboard_arrow_up folder W1 Journey Cross DEP OK (PROPOSTA …" at bounding box center [447, 44] width 644 height 31
click at [743, 43] on button "Save" at bounding box center [749, 45] width 24 height 13
click at [714, 46] on button "Back" at bounding box center [716, 45] width 24 height 13
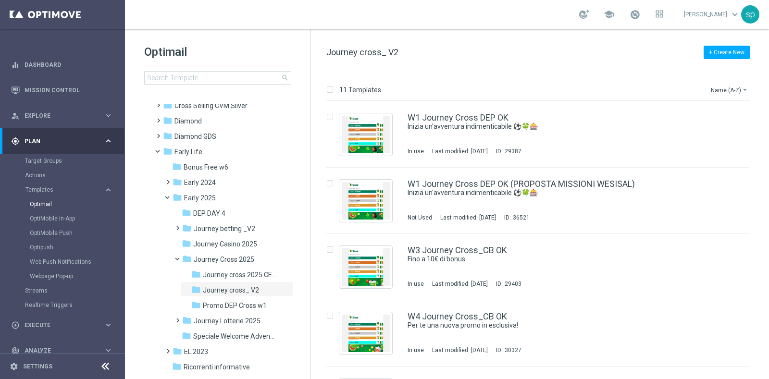
scroll to position [100, 0]
click at [228, 320] on span "Journey Lotterie 2025" at bounding box center [227, 320] width 67 height 9
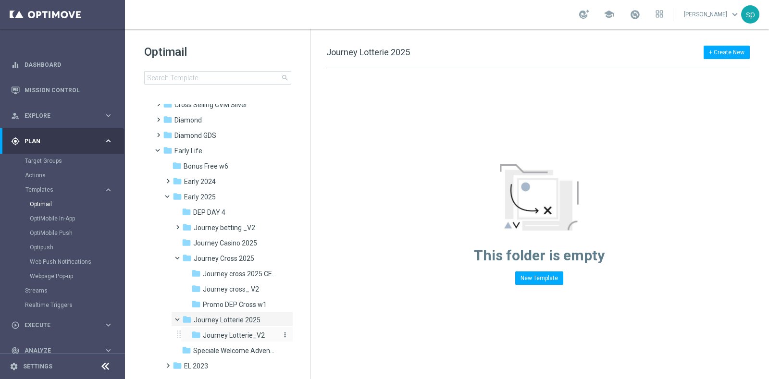
click at [224, 337] on span "Journey Lotterie_V2" at bounding box center [234, 335] width 62 height 9
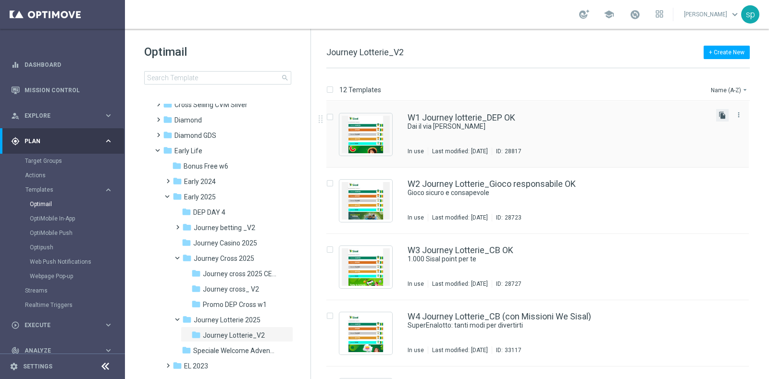
click at [719, 112] on icon "file_copy" at bounding box center [723, 116] width 8 height 8
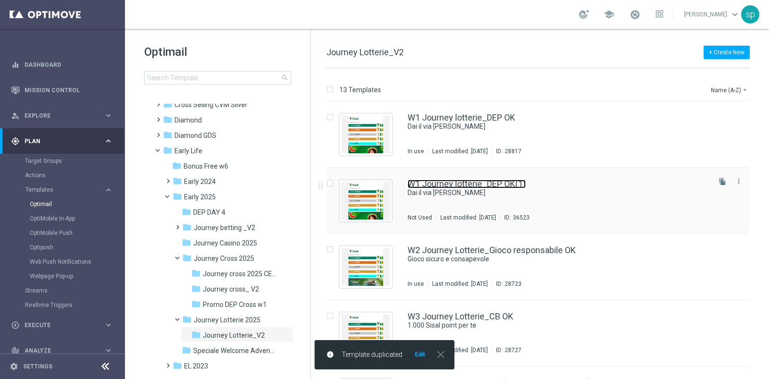
click at [510, 180] on link "W1 Journey lotterie_DEP OK(1)" at bounding box center [467, 184] width 118 height 9
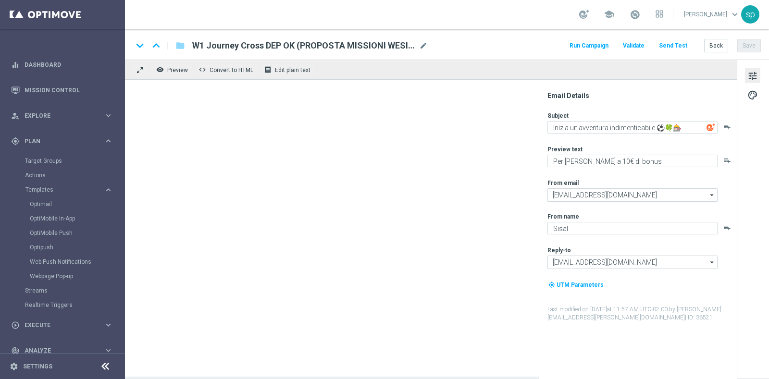
type input "W1 Journey lotterie_DEP OK(1)"
type textarea "Dai il via [PERSON_NAME]"
type textarea "Fino a 10€ di bonus"
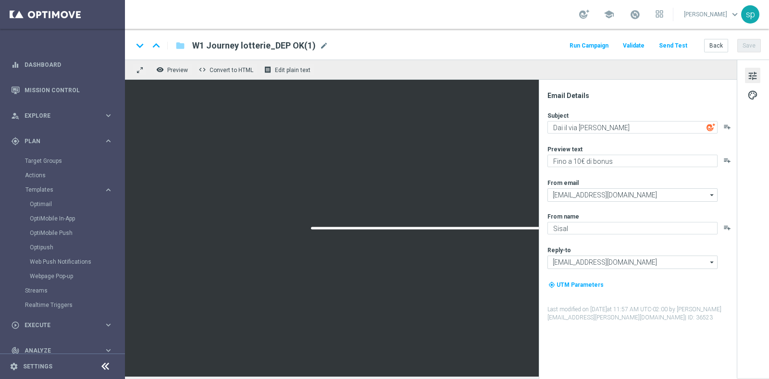
click at [311, 46] on span "W1 Journey lotterie_DEP OK(1)" at bounding box center [254, 46] width 124 height 12
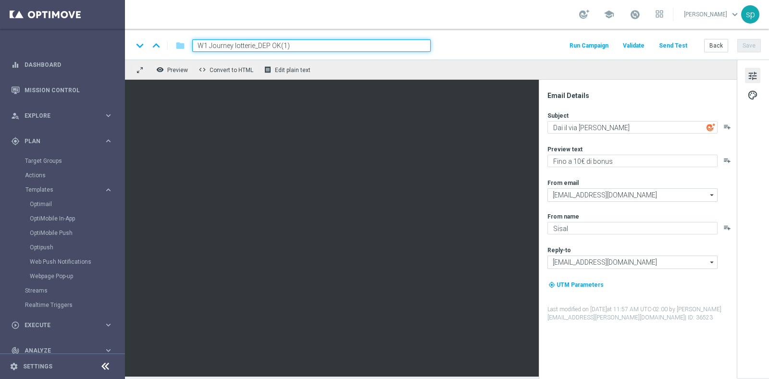
click at [281, 48] on input "W1 Journey lotterie_DEP OK(1)" at bounding box center [311, 45] width 238 height 12
click at [284, 46] on input "W1 Journey lotterie_DEP OK (1)" at bounding box center [311, 45] width 238 height 12
click at [286, 42] on input "W1 Journey lotterie_DEP OK (1)" at bounding box center [311, 45] width 238 height 12
click at [343, 40] on input "W1 Journey lotterie_DEP OK (PROPOSTA [PERSON_NAME])" at bounding box center [311, 45] width 238 height 12
click at [341, 45] on input "W1 Journey lotterie_DEP OK (PROPOSTA [PERSON_NAME])" at bounding box center [311, 45] width 238 height 12
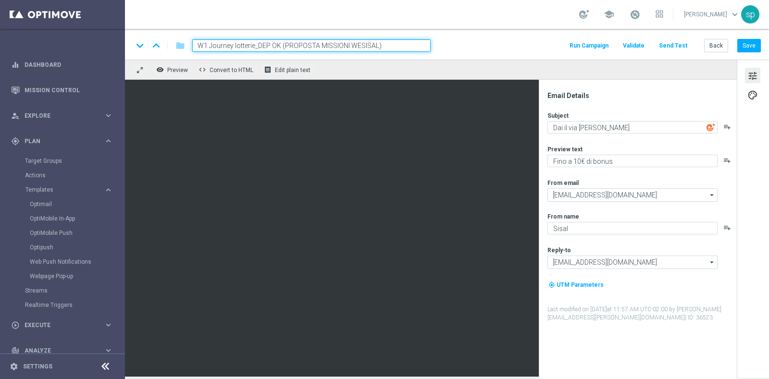
type input "W1 Journey lotterie_DEP OK (PROPOSTA MISSIONI WESISAL)"
click at [469, 53] on div "keyboard_arrow_down keyboard_arrow_up folder W1 Journey lotterie_DEP OK (PROPOS…" at bounding box center [447, 44] width 644 height 31
click at [478, 30] on div "keyboard_arrow_down keyboard_arrow_up folder W1 Journey lotterie_DEP OK (PROPOS…" at bounding box center [447, 44] width 644 height 31
click at [481, 43] on div "keyboard_arrow_down keyboard_arrow_up folder W1 Journey lotterie_DEP OK (PROPOS…" at bounding box center [447, 45] width 628 height 12
click at [539, 143] on div "Email Details Subject Dai il via [PERSON_NAME] playlist_add Preview text Fino a…" at bounding box center [638, 229] width 198 height 299
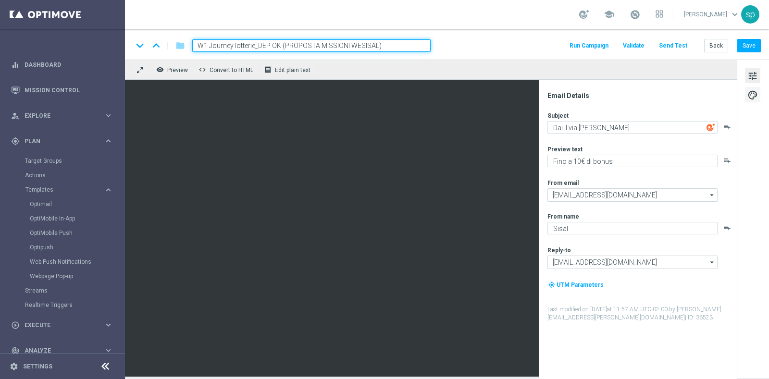
click at [750, 96] on span "palette" at bounding box center [752, 95] width 11 height 12
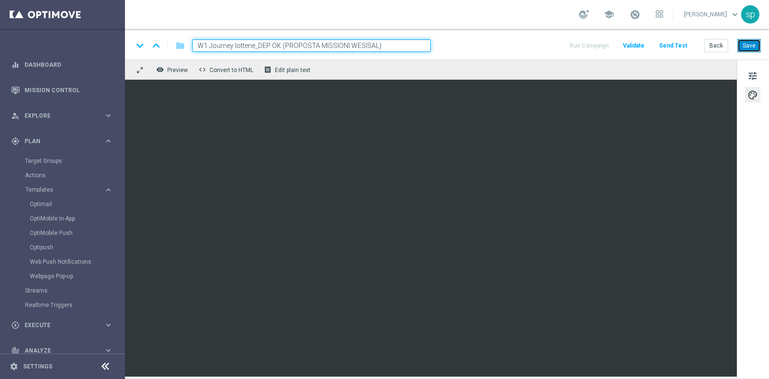
click at [752, 49] on button "Save" at bounding box center [749, 45] width 24 height 13
